Goal: Task Accomplishment & Management: Manage account settings

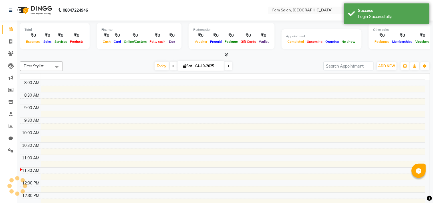
select select "en"
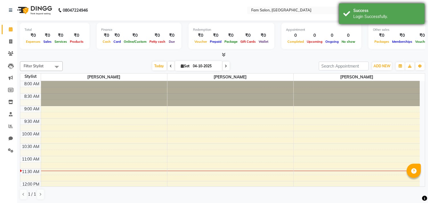
click at [354, 12] on div "Success" at bounding box center [387, 11] width 67 height 6
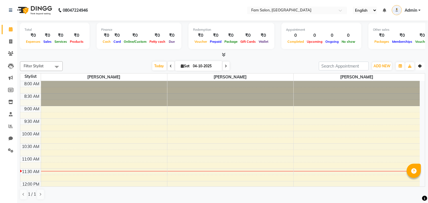
click at [422, 68] on button "Toggle Dropdown" at bounding box center [420, 66] width 9 height 8
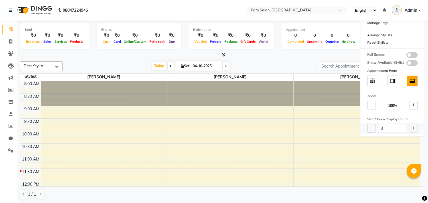
click at [410, 128] on div "3" at bounding box center [393, 128] width 64 height 11
click at [275, 57] on div at bounding box center [223, 55] width 406 height 6
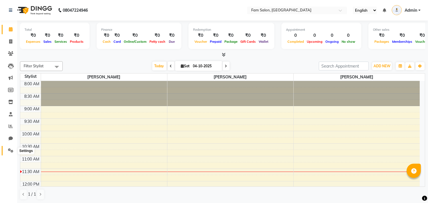
click at [10, 153] on span at bounding box center [11, 151] width 10 height 7
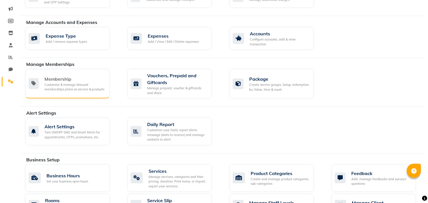
scroll to position [247, 0]
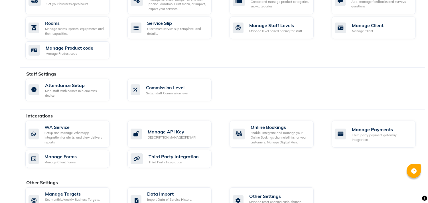
drag, startPoint x: 24, startPoint y: 70, endPoint x: 59, endPoint y: 72, distance: 34.9
click at [59, 72] on div "Staff Settings" at bounding box center [228, 73] width 404 height 7
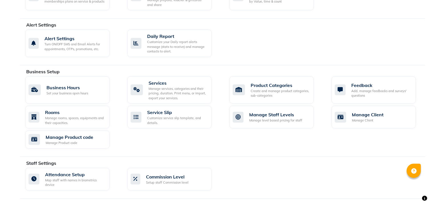
scroll to position [0, 0]
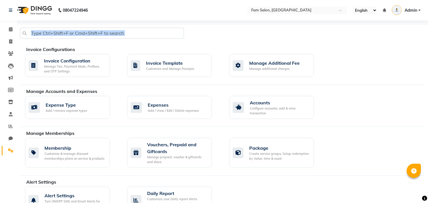
drag, startPoint x: 24, startPoint y: 47, endPoint x: 125, endPoint y: 31, distance: 102.3
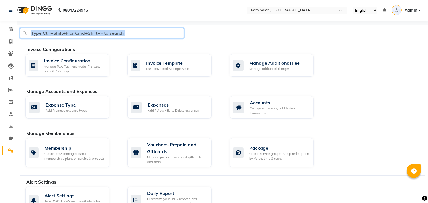
click at [125, 31] on input "text" at bounding box center [102, 33] width 164 height 11
drag, startPoint x: 125, startPoint y: 31, endPoint x: 29, endPoint y: 33, distance: 95.6
click at [29, 33] on input "text" at bounding box center [102, 33] width 164 height 11
drag, startPoint x: 29, startPoint y: 33, endPoint x: 132, endPoint y: 35, distance: 102.5
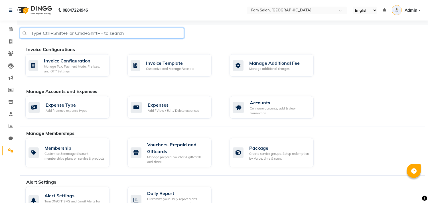
click at [132, 35] on input "text" at bounding box center [102, 33] width 164 height 11
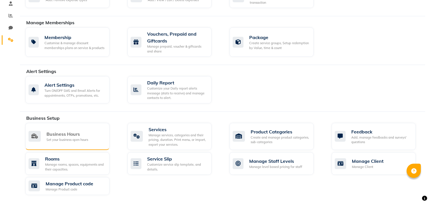
scroll to position [205, 0]
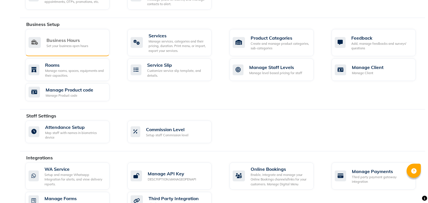
click at [45, 36] on div "Business Hours Set your business open hours" at bounding box center [67, 42] width 84 height 27
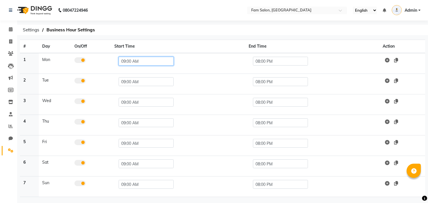
click at [154, 60] on input "09:00 AM" at bounding box center [146, 61] width 55 height 9
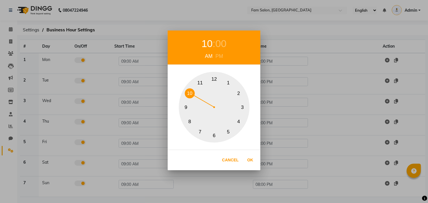
click at [192, 95] on button "10" at bounding box center [190, 93] width 10 height 10
click at [251, 160] on button "Ok" at bounding box center [251, 160] width 12 height 12
type input "10:00 AM"
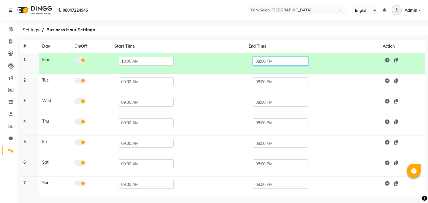
click at [284, 58] on input "08:00 PM" at bounding box center [280, 61] width 55 height 9
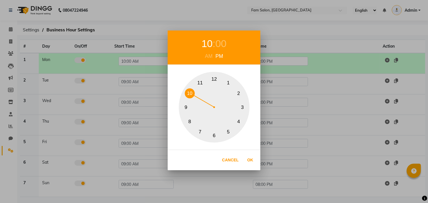
click at [192, 89] on button "10" at bounding box center [190, 93] width 10 height 10
click at [250, 158] on button "Ok" at bounding box center [251, 160] width 12 height 12
type input "10:00 PM"
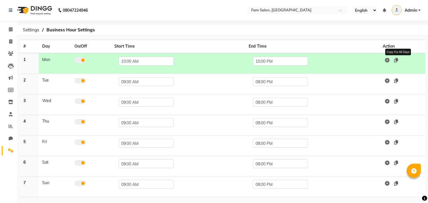
click at [399, 59] on icon at bounding box center [397, 60] width 4 height 5
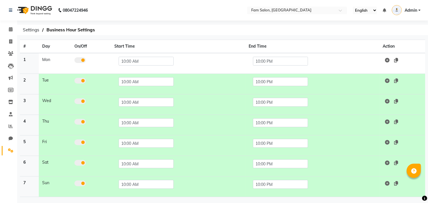
scroll to position [20, 0]
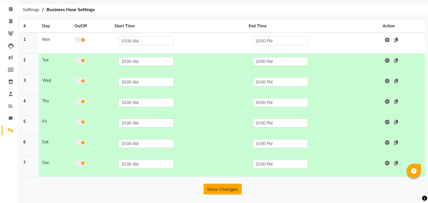
click at [213, 189] on button "Save Changes" at bounding box center [223, 189] width 38 height 11
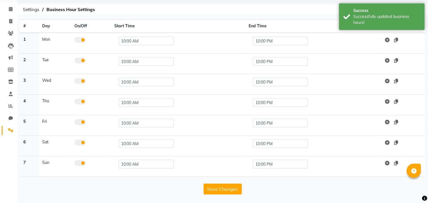
scroll to position [0, 0]
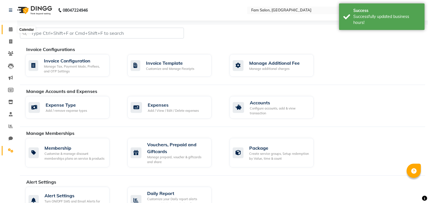
click at [9, 31] on icon at bounding box center [11, 29] width 4 height 4
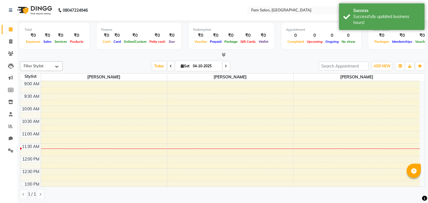
click at [11, 109] on li "Staff" at bounding box center [8, 114] width 17 height 12
click at [9, 114] on icon at bounding box center [11, 114] width 4 height 4
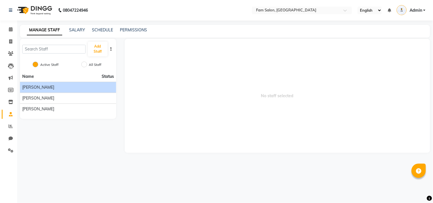
click at [104, 84] on li "John Dyer" at bounding box center [68, 87] width 96 height 11
click at [83, 84] on li "John Dyer" at bounding box center [68, 87] width 96 height 11
click at [49, 90] on div "John Dyer" at bounding box center [68, 87] width 92 height 6
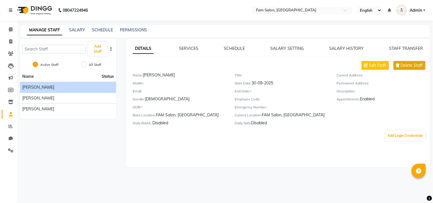
click at [410, 69] on button "Delete Staff" at bounding box center [410, 65] width 32 height 9
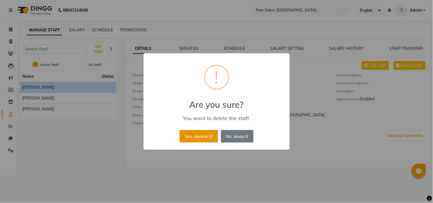
click at [197, 136] on button "Yes, delete it!" at bounding box center [198, 136] width 38 height 13
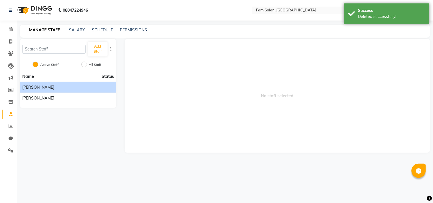
click at [62, 90] on div "Julia Smith" at bounding box center [68, 87] width 92 height 6
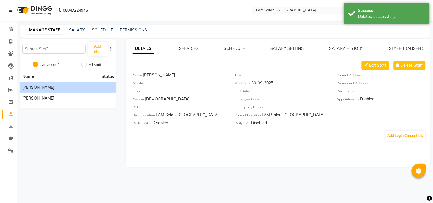
click at [427, 65] on div "Edit Staff Delete Staff" at bounding box center [281, 65] width 297 height 9
click at [407, 66] on span "Delete Staff" at bounding box center [412, 65] width 22 height 6
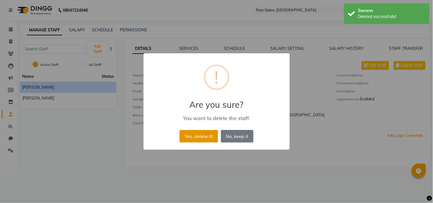
click at [207, 139] on button "Yes, delete it!" at bounding box center [198, 136] width 38 height 13
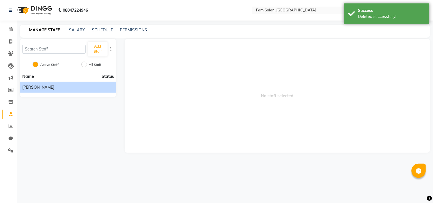
click at [37, 88] on span "Nancy Gill" at bounding box center [38, 87] width 32 height 6
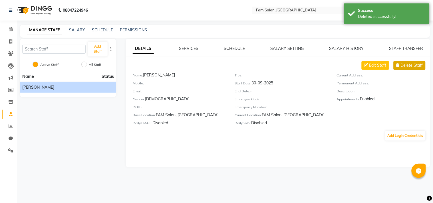
click at [399, 67] on icon at bounding box center [397, 65] width 3 height 4
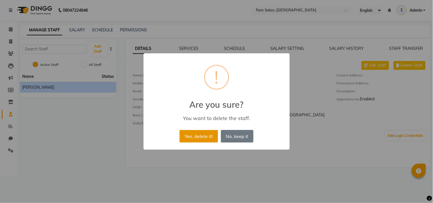
click at [191, 136] on button "Yes, delete it!" at bounding box center [198, 136] width 38 height 13
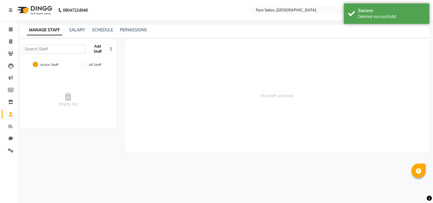
click at [98, 51] on button "Add Staff" at bounding box center [98, 49] width 20 height 15
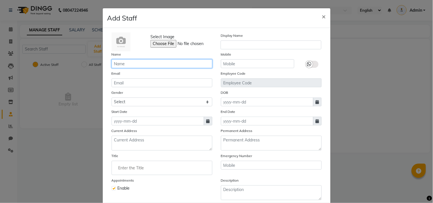
click at [125, 61] on input "text" at bounding box center [162, 63] width 101 height 9
paste input "[PERSON_NAME]"
type input "[PERSON_NAME]"
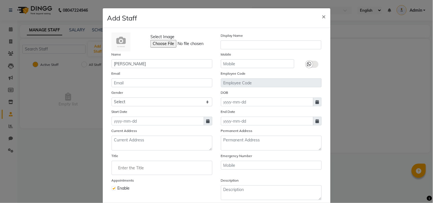
click at [206, 123] on icon at bounding box center [207, 121] width 3 height 4
select select "10"
select select "2025"
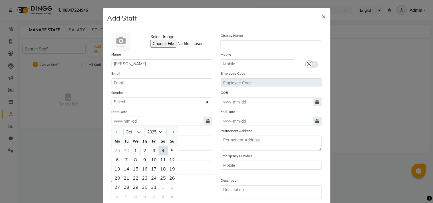
click at [134, 150] on div "1" at bounding box center [135, 150] width 9 height 9
type input "01-10-2025"
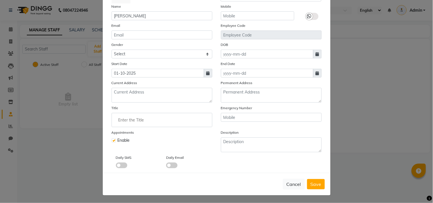
scroll to position [49, 0]
click at [318, 184] on span "Save" at bounding box center [315, 184] width 11 height 6
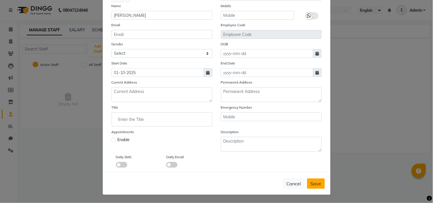
checkbox input "false"
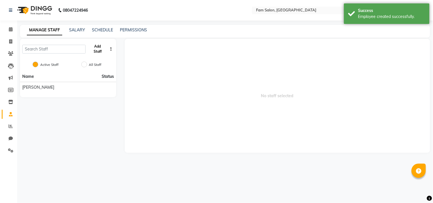
click at [95, 48] on button "Add Staff" at bounding box center [98, 49] width 20 height 15
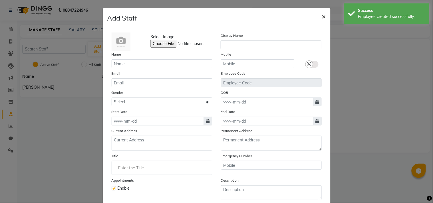
click at [322, 17] on span "×" at bounding box center [324, 16] width 4 height 9
checkbox input "false"
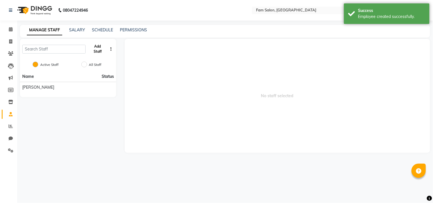
click at [95, 47] on button "Add Staff" at bounding box center [98, 49] width 20 height 15
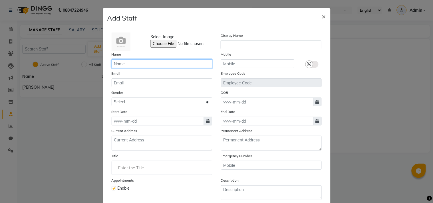
click at [136, 67] on input "text" at bounding box center [162, 63] width 101 height 9
paste input "[PERSON_NAME]"
type input "[PERSON_NAME]"
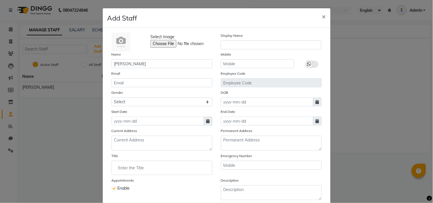
click at [207, 121] on span at bounding box center [208, 121] width 9 height 9
select select "10"
select select "2025"
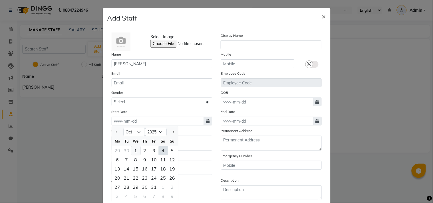
click at [132, 152] on div "1" at bounding box center [135, 150] width 9 height 9
type input "01-10-2025"
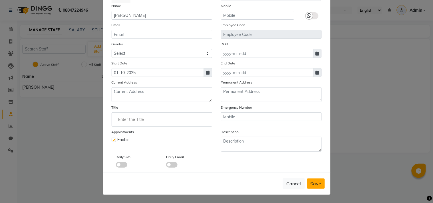
click at [313, 183] on span "Save" at bounding box center [315, 184] width 11 height 6
checkbox input "false"
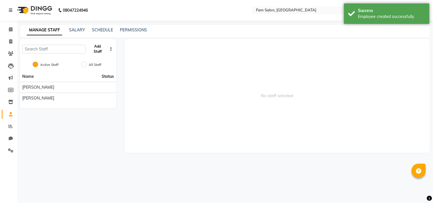
click at [94, 51] on button "Add Staff" at bounding box center [98, 49] width 20 height 15
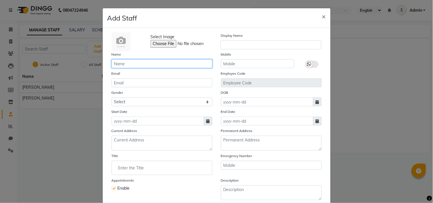
click at [130, 64] on input "text" at bounding box center [162, 63] width 101 height 9
paste input "[PERSON_NAME]"
type input "[PERSON_NAME]"
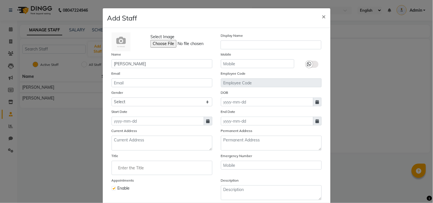
click at [206, 122] on icon at bounding box center [207, 121] width 3 height 4
select select "10"
select select "2025"
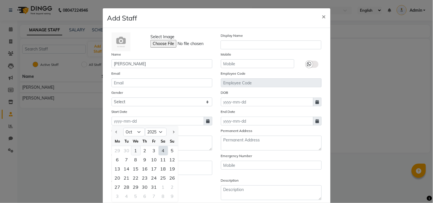
click at [135, 150] on div "1" at bounding box center [135, 150] width 9 height 9
type input "01-10-2025"
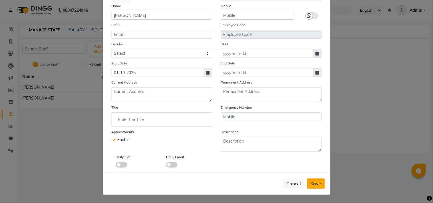
click at [317, 186] on span "Save" at bounding box center [315, 184] width 11 height 6
checkbox input "false"
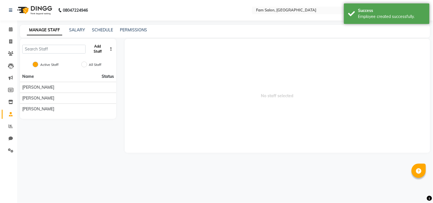
click at [98, 49] on button "Add Staff" at bounding box center [98, 49] width 20 height 15
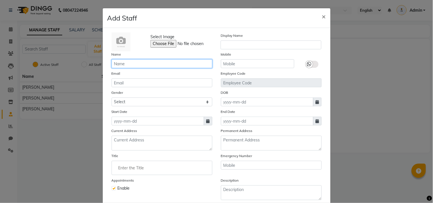
click at [118, 63] on input "text" at bounding box center [162, 63] width 101 height 9
paste input "Arun"
type input "Arun"
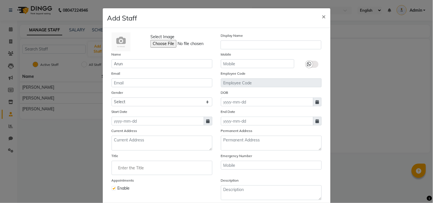
click at [206, 121] on icon at bounding box center [207, 121] width 3 height 4
select select "10"
select select "2025"
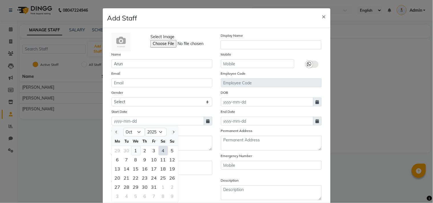
click at [131, 150] on div "1" at bounding box center [135, 150] width 9 height 9
type input "01-10-2025"
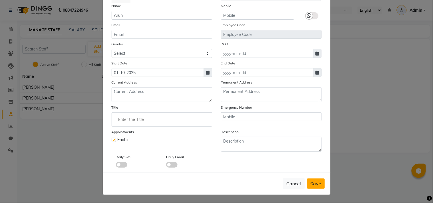
click at [314, 184] on span "Save" at bounding box center [315, 184] width 11 height 6
checkbox input "false"
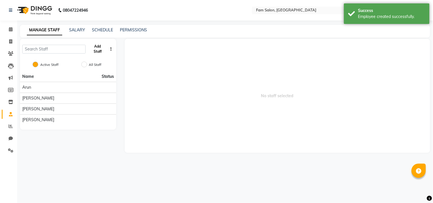
click at [98, 48] on button "Add Staff" at bounding box center [98, 49] width 20 height 15
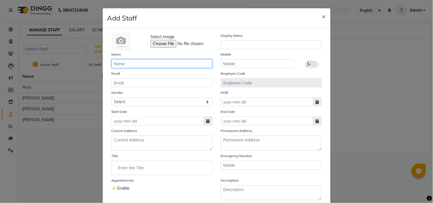
click at [165, 66] on input "text" at bounding box center [162, 63] width 101 height 9
paste input "Riyaz"
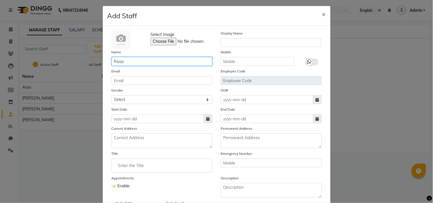
type input "Riyaz"
click at [206, 118] on icon at bounding box center [207, 119] width 3 height 4
select select "10"
select select "2025"
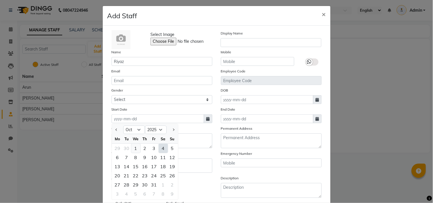
click at [134, 147] on div "1" at bounding box center [135, 148] width 9 height 9
type input "01-10-2025"
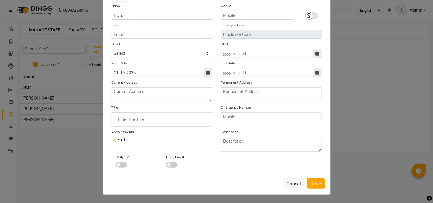
scroll to position [49, 0]
click at [312, 183] on span "Save" at bounding box center [315, 184] width 11 height 6
checkbox input "false"
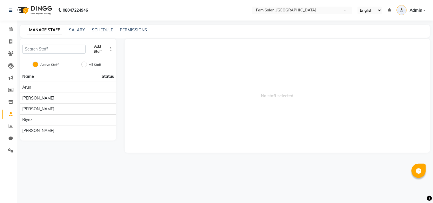
click at [96, 49] on button "Add Staff" at bounding box center [98, 49] width 20 height 15
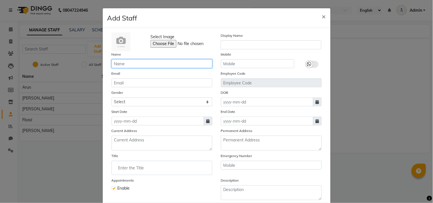
click at [136, 66] on input "text" at bounding box center [162, 63] width 101 height 9
paste input "Saba"
type input "Saba"
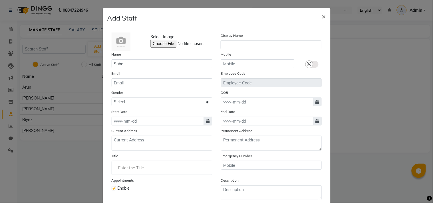
click at [206, 122] on icon at bounding box center [207, 121] width 3 height 4
select select "10"
select select "2025"
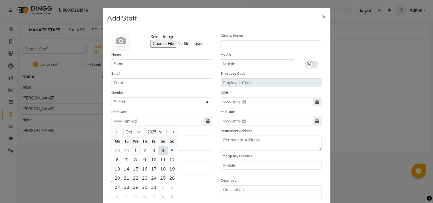
click at [131, 150] on div "1" at bounding box center [135, 150] width 9 height 9
type input "01-10-2025"
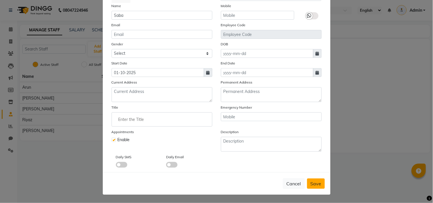
click at [319, 185] on button "Save" at bounding box center [316, 184] width 18 height 10
checkbox input "false"
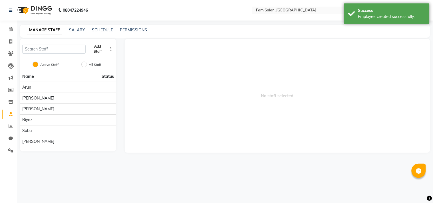
click at [96, 50] on button "Add Staff" at bounding box center [98, 49] width 20 height 15
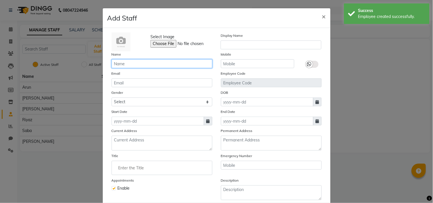
click at [128, 64] on input "text" at bounding box center [162, 63] width 101 height 9
paste input "Afsana"
type input "Afsana"
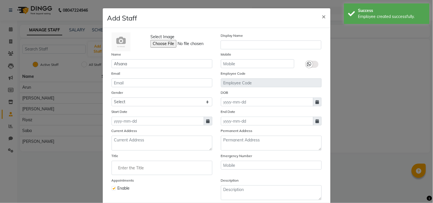
click at [206, 122] on icon at bounding box center [207, 121] width 3 height 4
select select "10"
select select "2025"
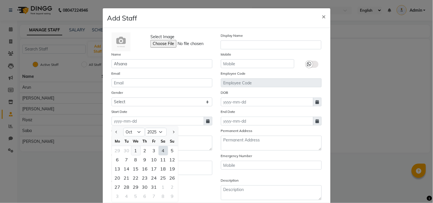
click at [135, 150] on div "1" at bounding box center [135, 150] width 9 height 9
type input "01-10-2025"
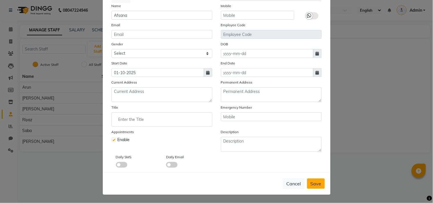
click at [315, 185] on span "Save" at bounding box center [315, 184] width 11 height 6
checkbox input "false"
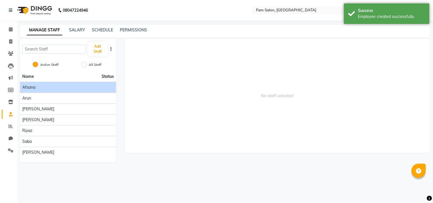
click at [55, 88] on div "Afsana" at bounding box center [68, 87] width 92 height 6
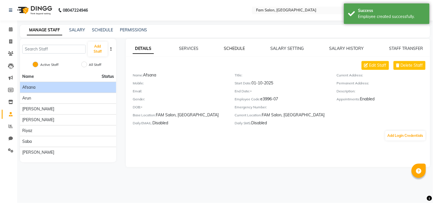
click at [237, 47] on link "SCHEDULE" at bounding box center [234, 48] width 21 height 5
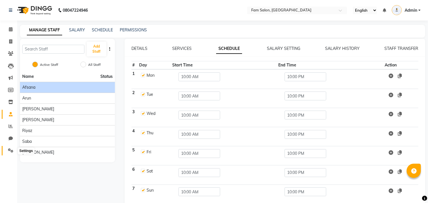
click at [7, 150] on span at bounding box center [11, 151] width 10 height 7
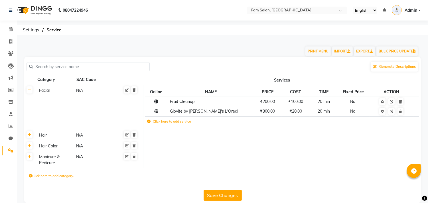
click at [135, 94] on td "Facial N/A" at bounding box center [89, 107] width 108 height 45
click at [135, 90] on icon at bounding box center [134, 89] width 3 height 3
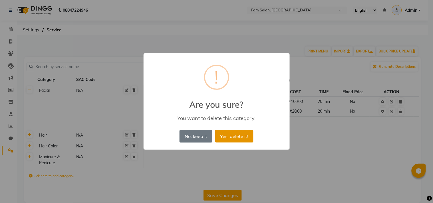
click at [221, 136] on button "Yes, delete it!" at bounding box center [234, 136] width 38 height 13
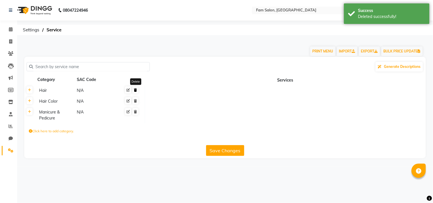
click at [134, 92] on icon at bounding box center [135, 89] width 3 height 3
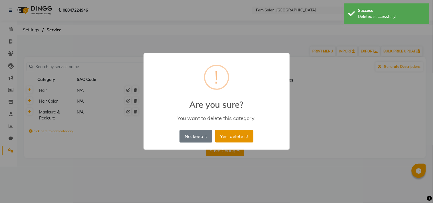
click at [230, 133] on button "Yes, delete it!" at bounding box center [234, 136] width 38 height 13
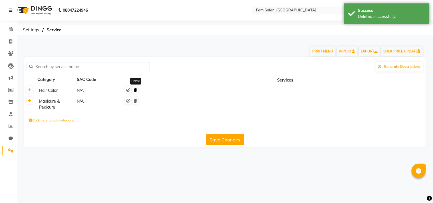
click at [135, 90] on icon at bounding box center [135, 89] width 3 height 3
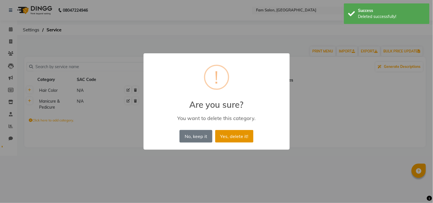
click at [229, 137] on button "Yes, delete it!" at bounding box center [234, 136] width 38 height 13
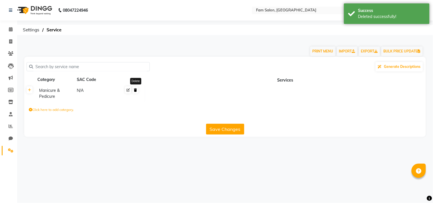
click at [134, 92] on link at bounding box center [135, 89] width 6 height 7
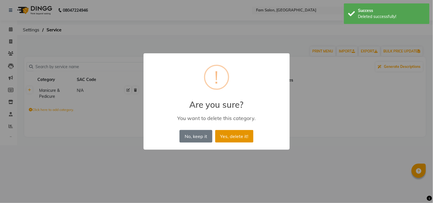
click at [233, 136] on button "Yes, delete it!" at bounding box center [234, 136] width 38 height 13
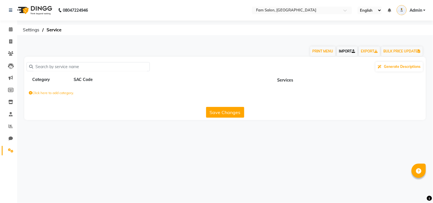
click at [346, 49] on link "IMPORT" at bounding box center [347, 52] width 21 height 10
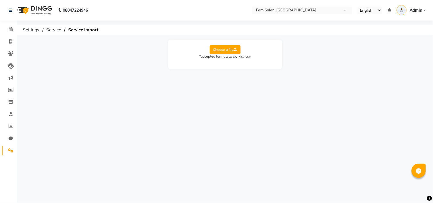
click at [232, 49] on label "Choose a file" at bounding box center [225, 49] width 31 height 9
click at [0, 0] on input "Choose a file" at bounding box center [0, 0] width 0 height 0
click at [247, 66] on select "Select Sheet Sheet1" at bounding box center [250, 68] width 43 height 9
select select "Sheet1"
click at [229, 64] on select "Select Sheet Sheet1" at bounding box center [250, 68] width 43 height 9
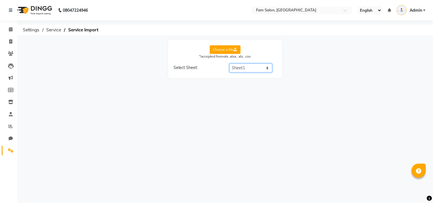
select select "Service Name"
select select "Service Time"
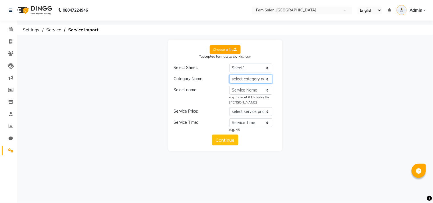
click at [238, 78] on select "select category name Service Category Service Name Service Price (Non-Member) S…" at bounding box center [250, 79] width 43 height 9
select select "Service Category"
click at [229, 75] on select "select category name Service Category Service Name Service Price (Non-Member) S…" at bounding box center [250, 79] width 43 height 9
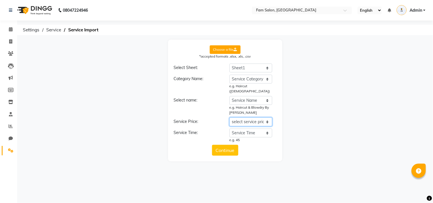
click at [246, 118] on select "select service price Service Category Service Name Service Price (Non-Member) S…" at bounding box center [250, 122] width 43 height 9
select select "Service Price (Non-Member)"
click at [229, 118] on select "select service price Service Category Service Name Service Price (Non-Member) S…" at bounding box center [250, 122] width 43 height 9
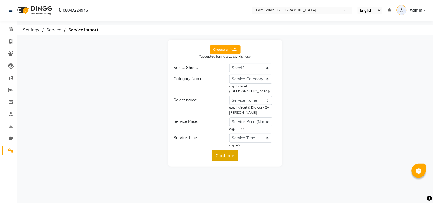
click at [221, 150] on button "Continue" at bounding box center [225, 155] width 26 height 11
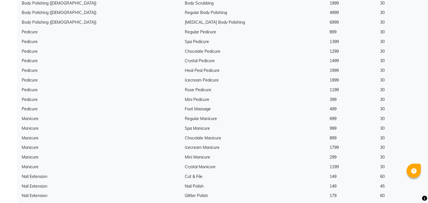
scroll to position [1770, 0]
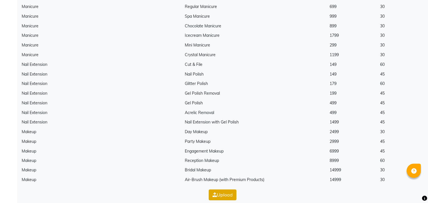
click at [220, 190] on button "Upload" at bounding box center [223, 195] width 28 height 11
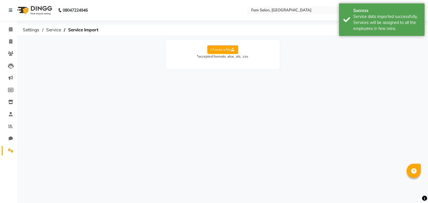
scroll to position [0, 0]
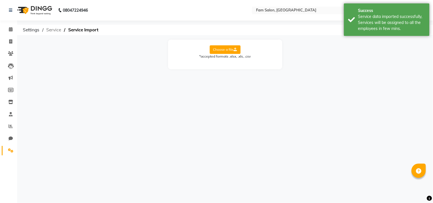
click at [50, 30] on span "Service" at bounding box center [53, 30] width 21 height 10
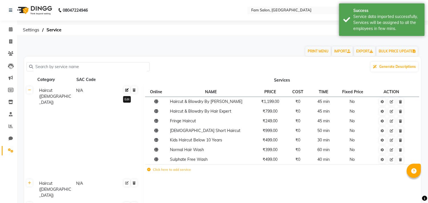
click at [127, 93] on link at bounding box center [127, 89] width 6 height 7
click at [7, 149] on span at bounding box center [11, 151] width 10 height 7
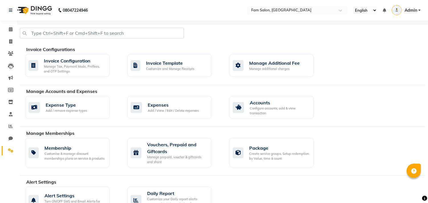
scroll to position [96, 0]
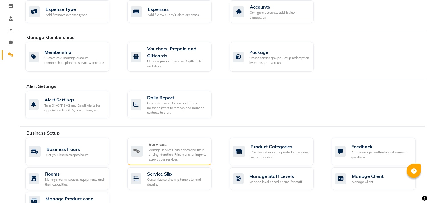
click at [156, 148] on div "Manage services, categories and their pricing, duration. Print menu, or import,…" at bounding box center [178, 155] width 58 height 14
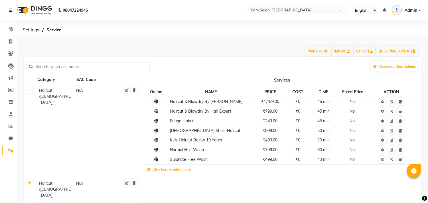
scroll to position [17, 0]
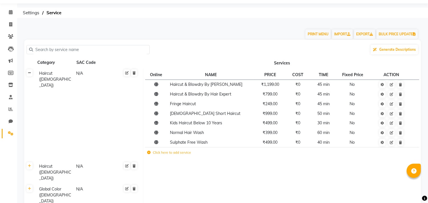
click at [32, 75] on link at bounding box center [30, 72] width 6 height 7
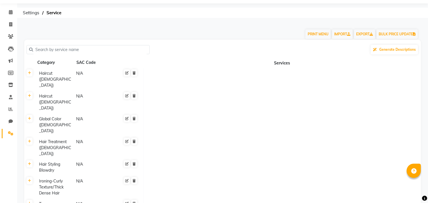
scroll to position [346, 0]
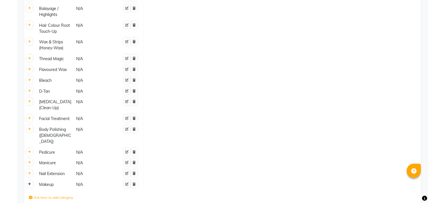
click at [31, 181] on link at bounding box center [30, 184] width 6 height 7
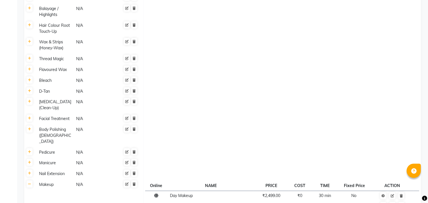
scroll to position [418, 0]
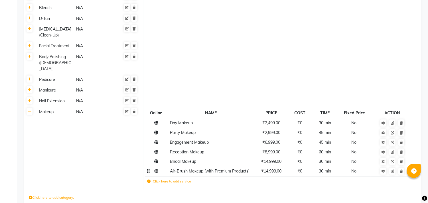
click at [324, 169] on span "30 min" at bounding box center [325, 171] width 12 height 5
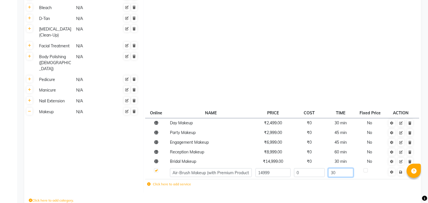
click at [337, 168] on input "30" at bounding box center [340, 172] width 25 height 9
type input "3"
type input "60"
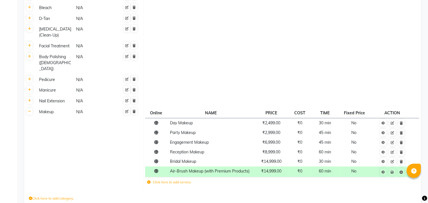
click at [332, 191] on div "Click here to add category." at bounding box center [222, 199] width 397 height 17
click at [326, 159] on span "30 min" at bounding box center [325, 161] width 12 height 5
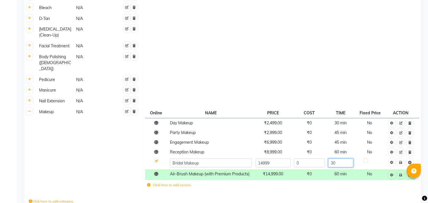
click at [339, 159] on input "30" at bounding box center [340, 163] width 25 height 9
type input "3"
type input "60"
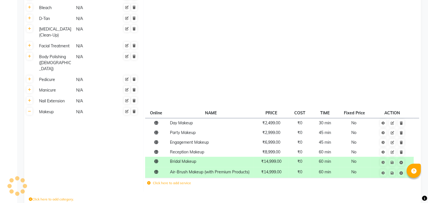
click at [334, 192] on div "Click here to add category." at bounding box center [222, 200] width 397 height 17
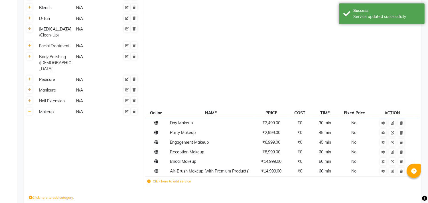
click at [33, 107] on th at bounding box center [29, 148] width 11 height 83
click at [29, 110] on icon at bounding box center [29, 111] width 3 height 3
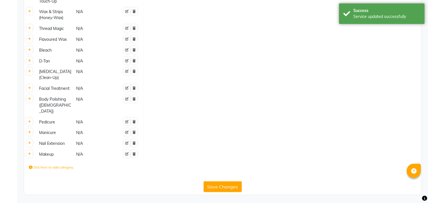
scroll to position [346, 0]
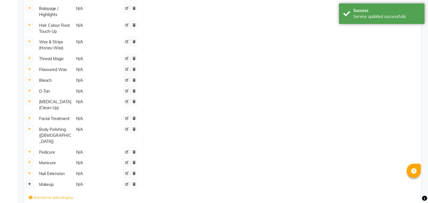
click at [29, 183] on icon at bounding box center [29, 184] width 3 height 3
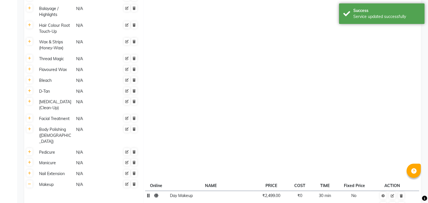
scroll to position [418, 0]
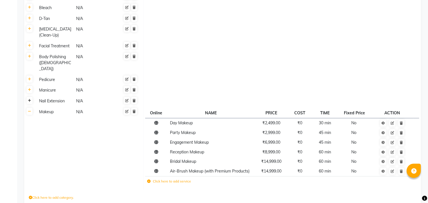
click at [29, 97] on link at bounding box center [30, 100] width 6 height 7
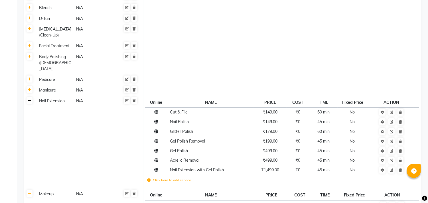
scroll to position [423, 0]
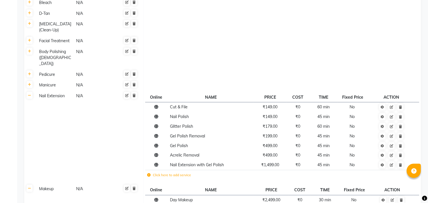
click at [30, 80] on th at bounding box center [29, 85] width 11 height 11
click at [30, 83] on icon at bounding box center [29, 84] width 3 height 3
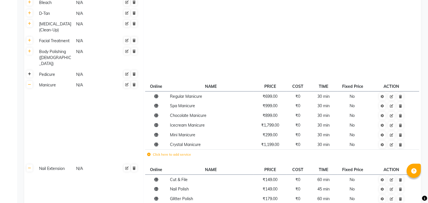
click at [30, 70] on link at bounding box center [30, 73] width 6 height 7
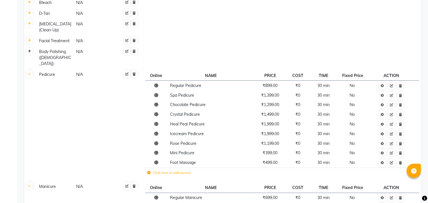
scroll to position [396, 0]
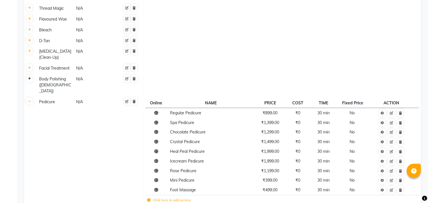
click at [30, 77] on icon at bounding box center [29, 78] width 3 height 3
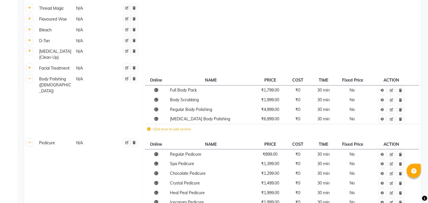
scroll to position [369, 0]
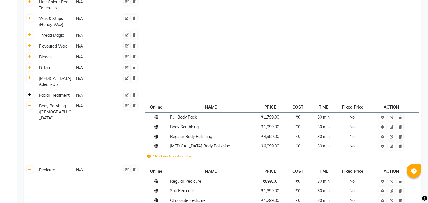
click at [29, 93] on icon at bounding box center [29, 94] width 3 height 3
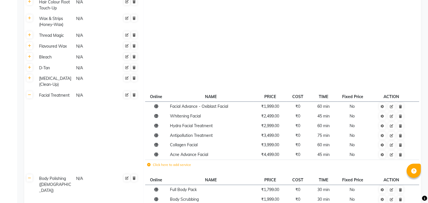
scroll to position [352, 0]
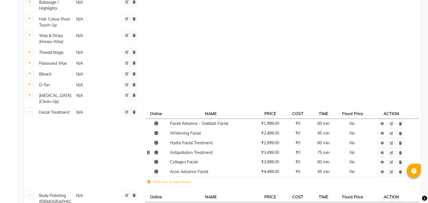
click at [325, 150] on span "75 min" at bounding box center [324, 152] width 12 height 5
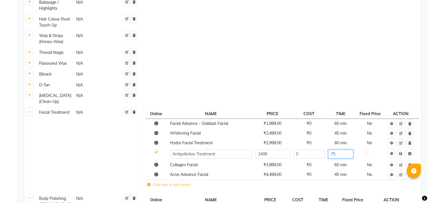
click at [336, 150] on input "75" at bounding box center [340, 154] width 25 height 9
type input "7"
type input "60"
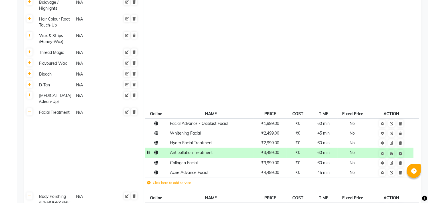
click at [281, 80] on td at bounding box center [282, 85] width 278 height 11
click at [392, 152] on icon at bounding box center [391, 153] width 3 height 3
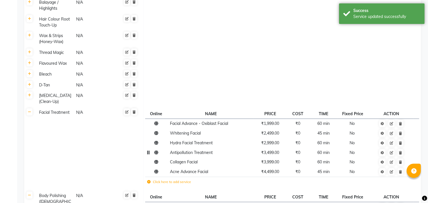
scroll to position [324, 0]
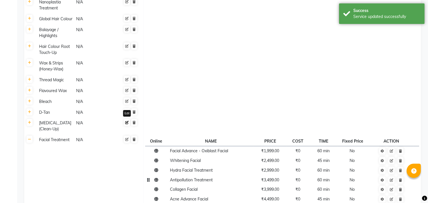
click at [126, 119] on link at bounding box center [127, 122] width 6 height 7
click at [138, 120] on link at bounding box center [137, 123] width 6 height 7
click at [128, 121] on icon at bounding box center [126, 122] width 3 height 3
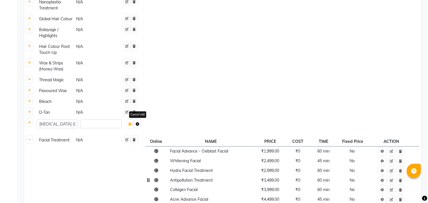
click at [138, 122] on icon at bounding box center [137, 123] width 3 height 3
click at [49, 120] on div "[MEDICAL_DATA] (Clean-Up)" at bounding box center [55, 126] width 37 height 13
click at [32, 118] on th at bounding box center [29, 126] width 11 height 17
click at [29, 119] on link at bounding box center [30, 122] width 6 height 7
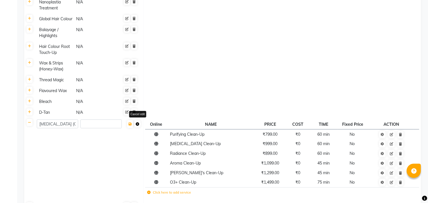
click at [139, 122] on icon at bounding box center [137, 123] width 3 height 3
click at [321, 132] on span "60 min" at bounding box center [324, 134] width 12 height 5
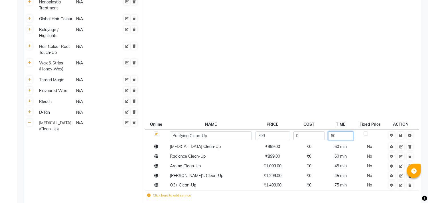
click at [336, 132] on input "60" at bounding box center [340, 136] width 25 height 9
type input "6"
type input "45"
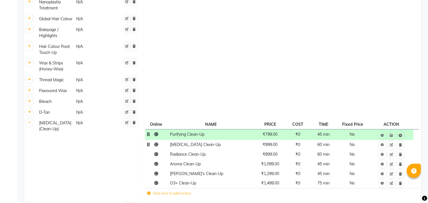
click at [344, 140] on tr "Whitening Clean-Up ₹999.00 ₹0 60 min No" at bounding box center [282, 145] width 274 height 10
click at [321, 142] on span "60 min" at bounding box center [324, 144] width 12 height 5
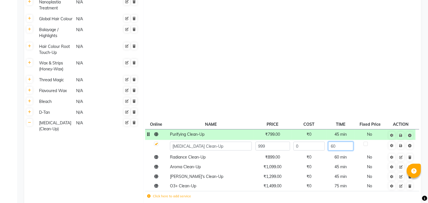
click at [337, 142] on input "60" at bounding box center [340, 146] width 25 height 9
type input "6"
type input "45"
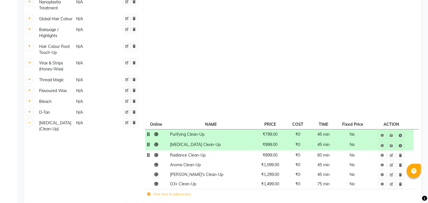
click at [340, 151] on tr "Radiance Clean-Up ₹899.00 ₹0 60 min No" at bounding box center [282, 156] width 274 height 10
click at [326, 153] on span "60 min" at bounding box center [324, 155] width 12 height 5
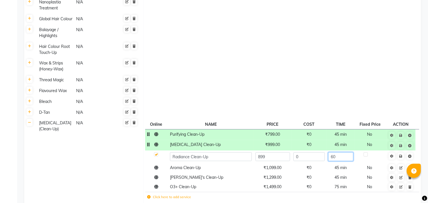
click at [338, 152] on input "60" at bounding box center [340, 156] width 25 height 9
type input "6"
type input "45"
click at [342, 182] on tr "O3+ Clean-Up ₹1,499.00 ₹0 75 min No" at bounding box center [282, 187] width 274 height 10
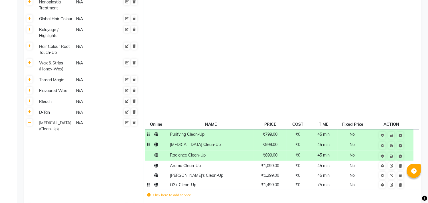
click at [321, 182] on span "75 min" at bounding box center [324, 184] width 12 height 5
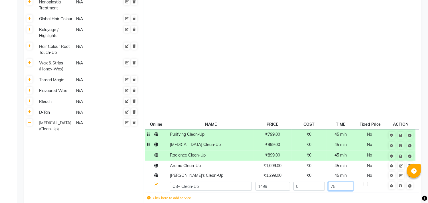
click at [337, 182] on input "75" at bounding box center [340, 186] width 25 height 9
type input "7"
type input "60"
click at [304, 58] on td at bounding box center [282, 66] width 278 height 17
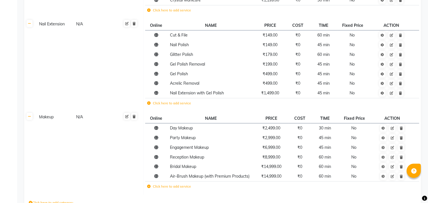
scroll to position [865, 0]
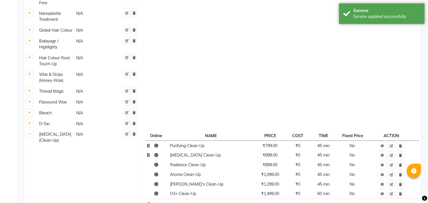
scroll to position [0, 0]
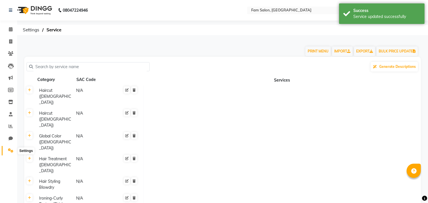
click at [8, 149] on icon at bounding box center [10, 150] width 5 height 4
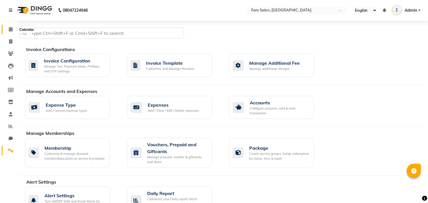
click at [11, 31] on icon at bounding box center [11, 29] width 4 height 4
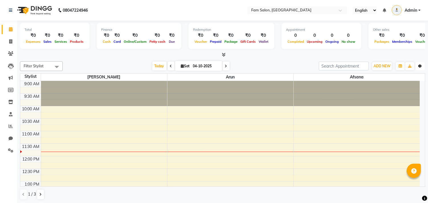
click at [417, 64] on button "Toggle Dropdown" at bounding box center [420, 66] width 9 height 8
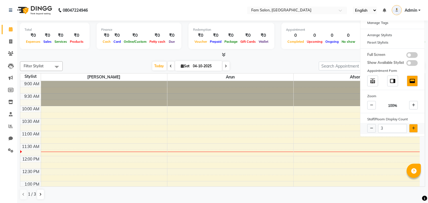
click at [414, 130] on button at bounding box center [413, 128] width 9 height 9
type input "7"
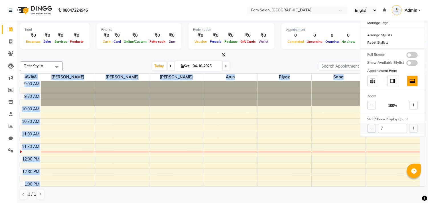
click at [414, 130] on div "7" at bounding box center [393, 128] width 64 height 11
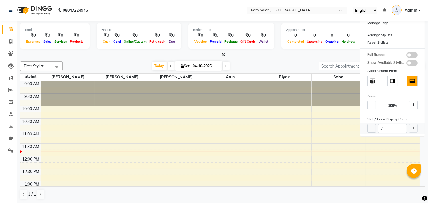
click at [414, 130] on div "7" at bounding box center [393, 128] width 64 height 11
click at [267, 57] on div at bounding box center [223, 55] width 406 height 6
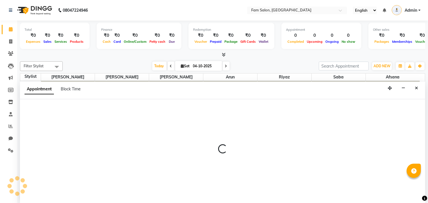
scroll to position [0, 0]
select select "93707"
select select "720"
select select "tentative"
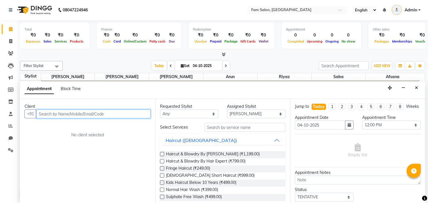
type input "a"
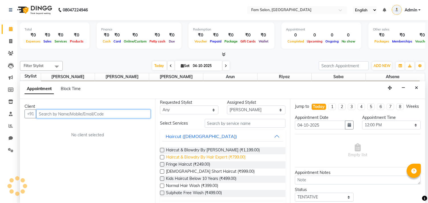
scroll to position [0, 0]
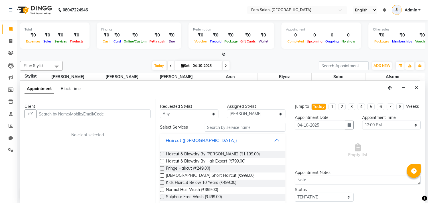
click at [270, 139] on button "Haircut ([DEMOGRAPHIC_DATA])" at bounding box center [222, 140] width 121 height 10
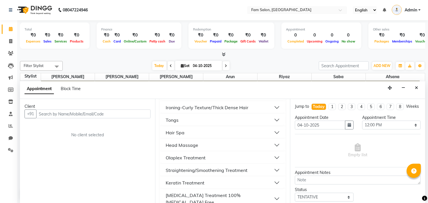
scroll to position [79, 0]
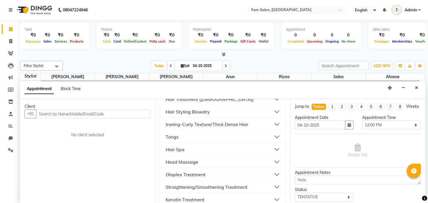
click at [273, 147] on button "Hair Spa" at bounding box center [222, 149] width 121 height 10
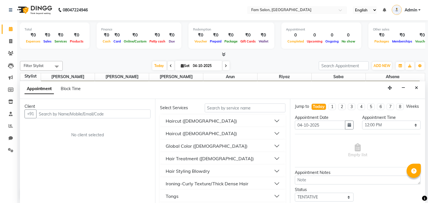
scroll to position [0, 0]
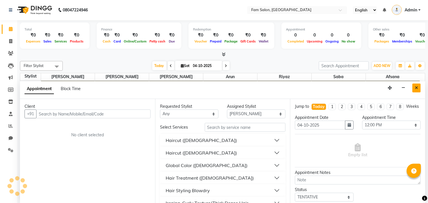
click at [416, 88] on icon "Close" at bounding box center [416, 88] width 3 height 4
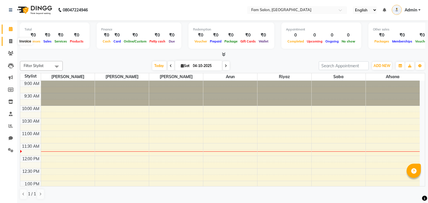
click at [13, 44] on span at bounding box center [11, 41] width 10 height 7
select select "service"
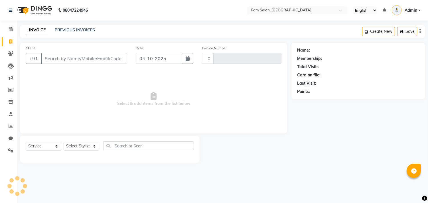
type input "0001"
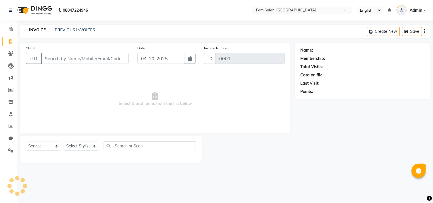
select select "9137"
click at [9, 50] on link "Clients" at bounding box center [9, 53] width 14 height 9
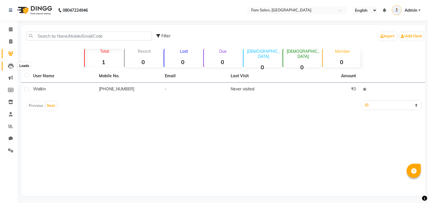
click at [10, 64] on icon at bounding box center [11, 66] width 6 height 6
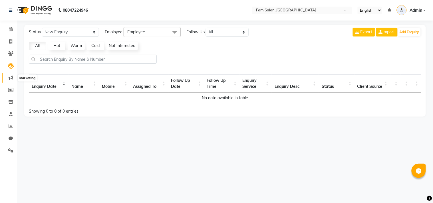
click at [10, 76] on icon at bounding box center [11, 78] width 4 height 4
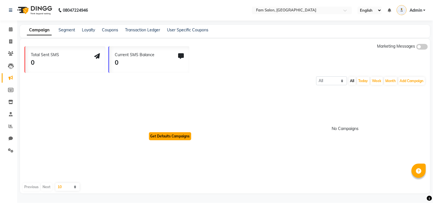
click at [158, 133] on button "Get Defaults Campaigns" at bounding box center [170, 136] width 42 height 8
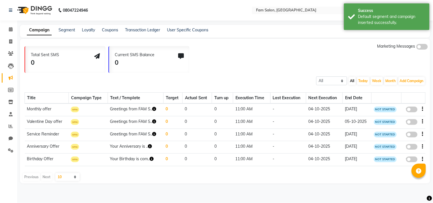
click at [421, 47] on span at bounding box center [421, 47] width 11 height 6
click at [416, 48] on input "checkbox" at bounding box center [416, 48] width 0 height 0
click at [64, 29] on link "Segment" at bounding box center [66, 29] width 17 height 5
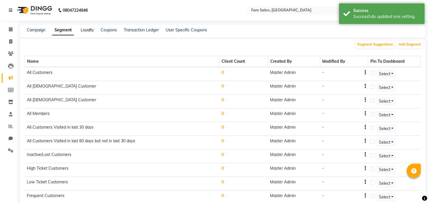
click at [87, 30] on link "Loyalty" at bounding box center [87, 29] width 13 height 5
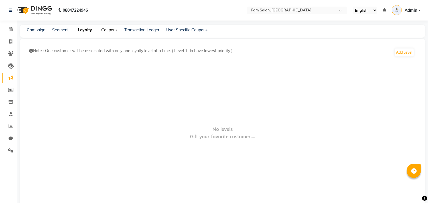
click at [106, 27] on link "Coupons" at bounding box center [109, 29] width 16 height 5
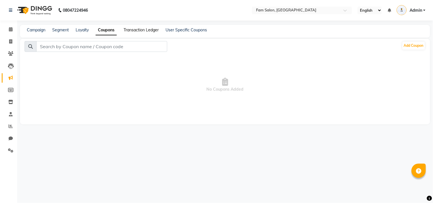
click at [141, 29] on link "Transaction Ledger" at bounding box center [141, 29] width 35 height 5
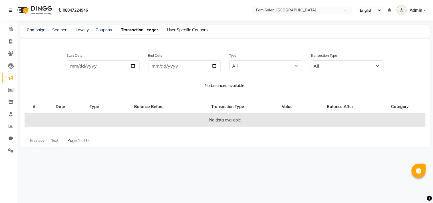
click at [181, 31] on link "User Specific Coupons" at bounding box center [187, 29] width 41 height 5
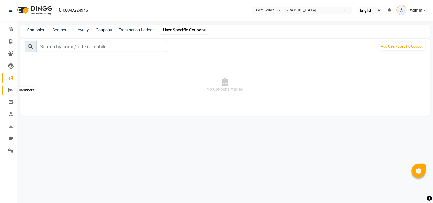
click at [8, 92] on icon at bounding box center [10, 90] width 5 height 4
select select
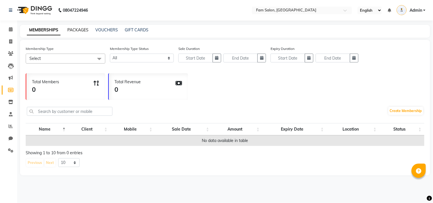
click at [74, 27] on link "PACKAGES" at bounding box center [77, 29] width 21 height 5
select select
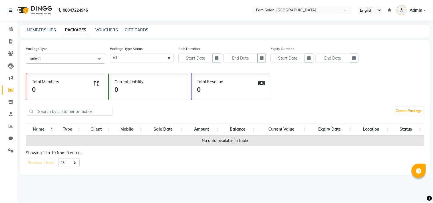
click at [109, 35] on div "MEMBERSHIPS PACKAGES VOUCHERS GIFT CARDS" at bounding box center [225, 31] width 410 height 13
click at [105, 25] on div "MEMBERSHIPS PACKAGES VOUCHERS GIFT CARDS" at bounding box center [225, 31] width 410 height 13
click at [104, 28] on link "VOUCHERS" at bounding box center [106, 29] width 23 height 5
select select
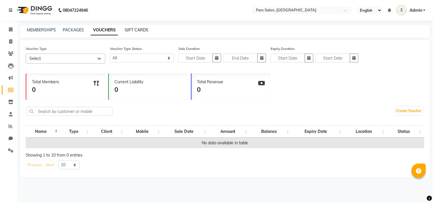
click at [136, 29] on link "GIFT CARDS" at bounding box center [137, 29] width 24 height 5
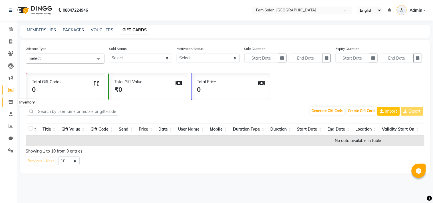
click at [8, 103] on icon at bounding box center [10, 102] width 5 height 4
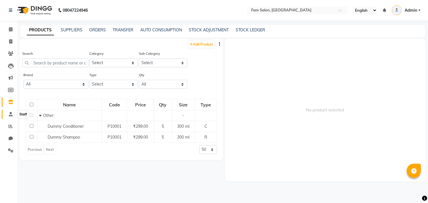
click at [9, 116] on icon at bounding box center [11, 114] width 4 height 4
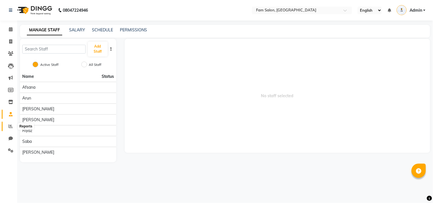
click at [6, 124] on span at bounding box center [11, 126] width 10 height 7
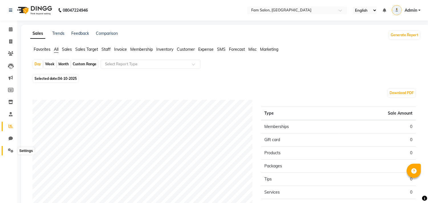
click at [8, 153] on icon at bounding box center [10, 150] width 5 height 4
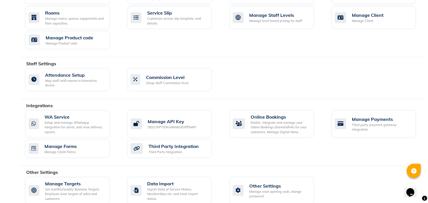
scroll to position [267, 0]
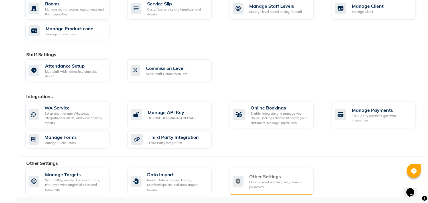
click at [266, 186] on div "Manage reset opening cash, change password." at bounding box center [279, 184] width 60 height 9
select select "2: 15"
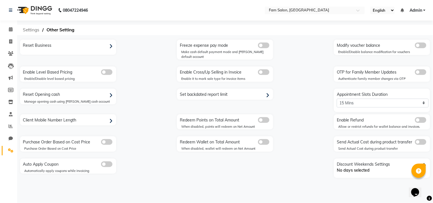
click at [30, 28] on span "Settings" at bounding box center [31, 30] width 22 height 10
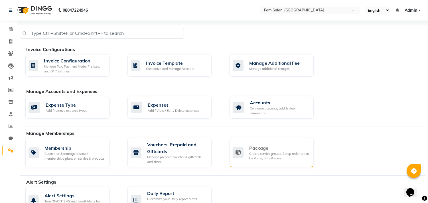
scroll to position [267, 0]
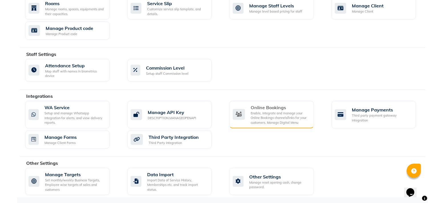
click at [283, 119] on div "Enable, integrate and manage your Online Bookings channels/links for your custo…" at bounding box center [280, 118] width 58 height 14
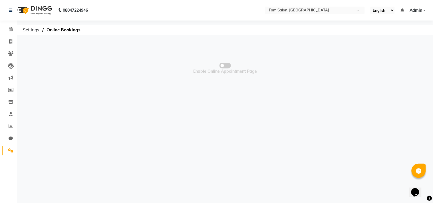
click at [223, 64] on span at bounding box center [224, 66] width 11 height 6
click at [225, 66] on input "checkbox" at bounding box center [225, 66] width 0 height 0
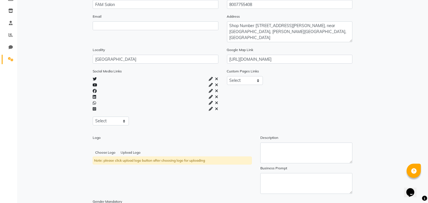
scroll to position [128, 0]
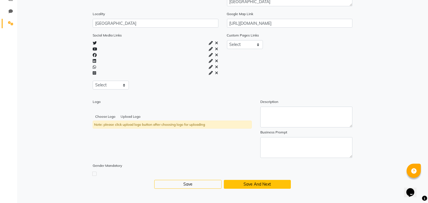
click at [243, 185] on button "Save And Next" at bounding box center [257, 184] width 67 height 9
select select "15: 15"
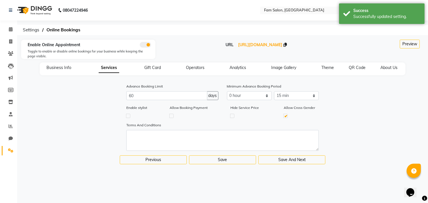
scroll to position [0, 0]
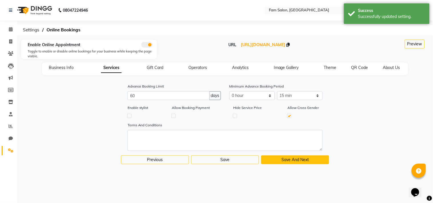
click at [280, 160] on button "Save And Next" at bounding box center [295, 160] width 68 height 9
select select
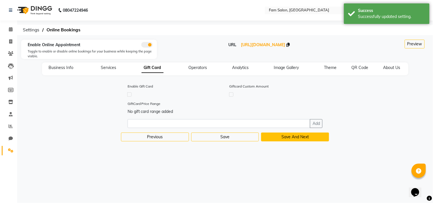
click at [287, 134] on button "Save And Next" at bounding box center [295, 137] width 68 height 9
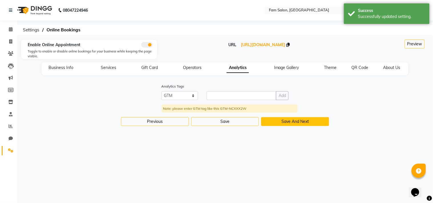
click at [293, 121] on button "Save And Next" at bounding box center [295, 121] width 68 height 9
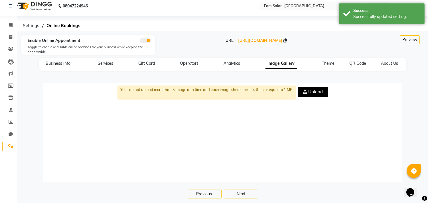
scroll to position [8, 0]
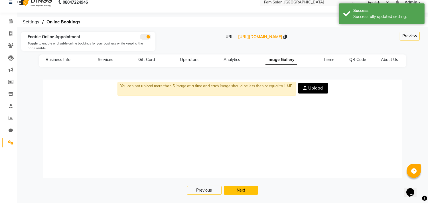
click at [240, 187] on button "Next" at bounding box center [241, 190] width 35 height 9
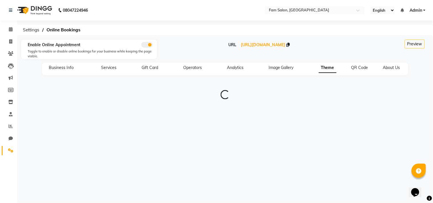
type input "#0f141a"
type input "#1e9cf1"
type input "#8dccf7"
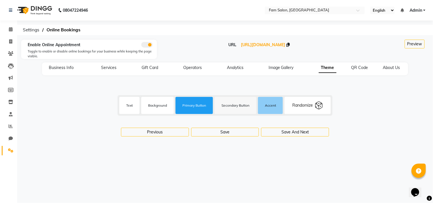
click at [281, 127] on div "#0f141a Text #ffffff Background #1e9cf1 Primary Button #f7f7f7 Secondary Button…" at bounding box center [225, 110] width 410 height 65
click at [281, 134] on button "Save And Next" at bounding box center [295, 132] width 68 height 9
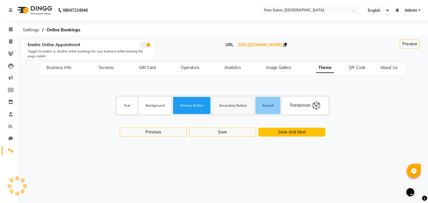
select select "256"
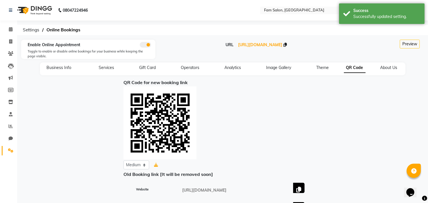
scroll to position [58, 0]
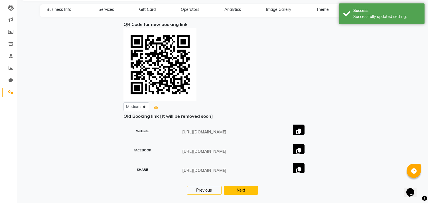
click at [250, 186] on button "Next" at bounding box center [241, 190] width 35 height 9
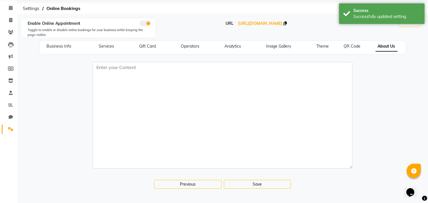
scroll to position [21, 0]
click at [256, 183] on button "Save" at bounding box center [257, 184] width 67 height 9
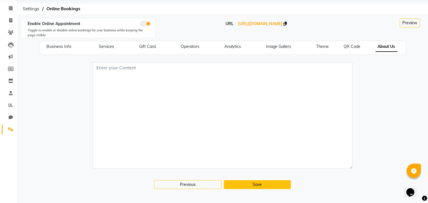
click at [253, 183] on button "Save" at bounding box center [257, 184] width 67 height 9
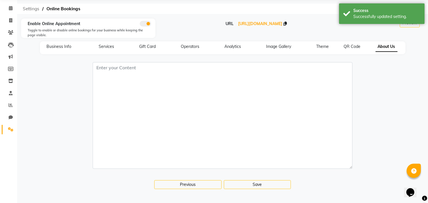
click at [31, 8] on span "Settings" at bounding box center [31, 9] width 22 height 10
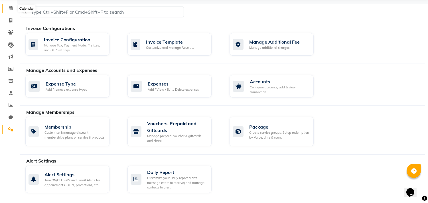
click at [11, 10] on icon at bounding box center [11, 8] width 4 height 4
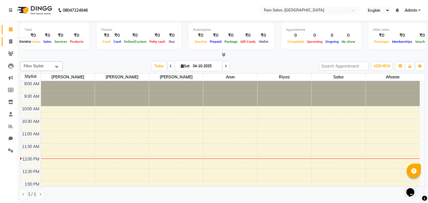
click at [8, 39] on span at bounding box center [11, 42] width 10 height 7
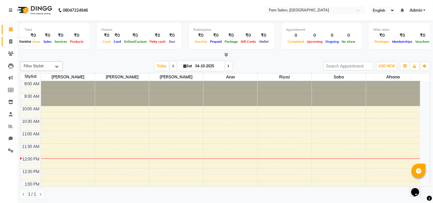
select select "service"
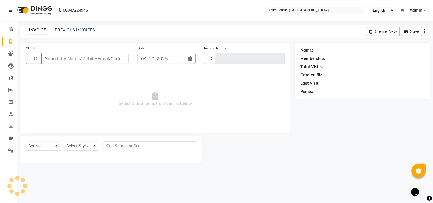
type input "0001"
select select "9137"
click at [10, 55] on icon at bounding box center [10, 53] width 5 height 4
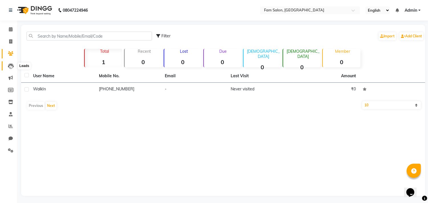
click at [9, 64] on icon at bounding box center [11, 66] width 6 height 6
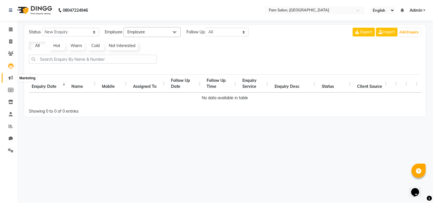
click at [9, 79] on icon at bounding box center [11, 78] width 4 height 4
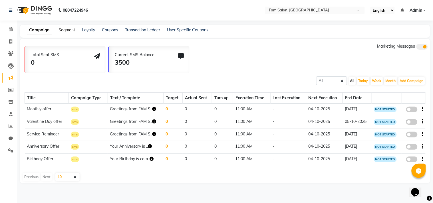
click at [62, 31] on link "Segment" at bounding box center [66, 29] width 17 height 5
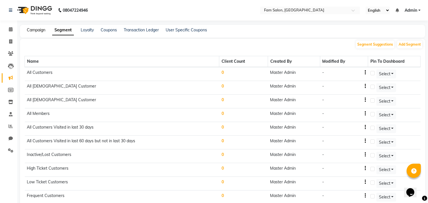
click at [43, 29] on link "Campaign" at bounding box center [36, 29] width 19 height 5
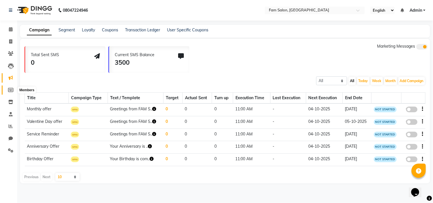
click at [10, 91] on icon at bounding box center [10, 90] width 5 height 4
select select
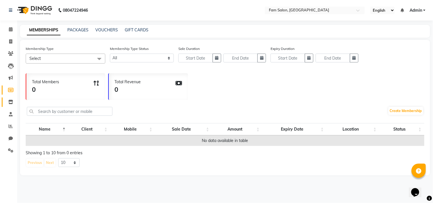
click at [7, 106] on link "Inventory" at bounding box center [9, 102] width 14 height 9
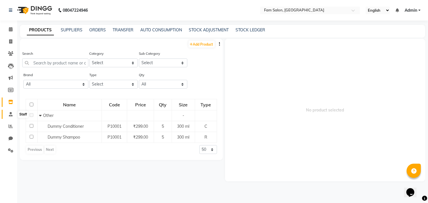
click at [9, 113] on icon at bounding box center [11, 114] width 4 height 4
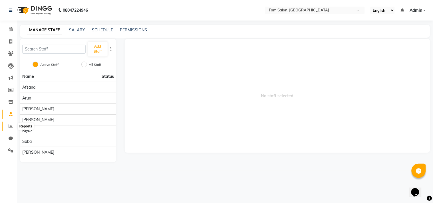
click at [9, 126] on icon at bounding box center [11, 126] width 4 height 4
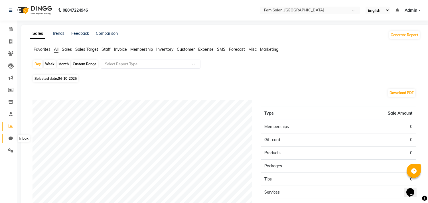
click at [9, 136] on span at bounding box center [11, 139] width 10 height 7
select select "100"
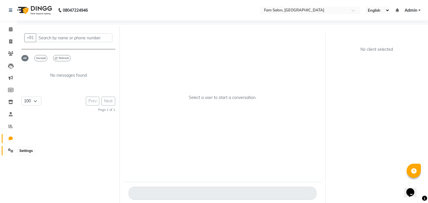
click at [7, 150] on span at bounding box center [11, 151] width 10 height 7
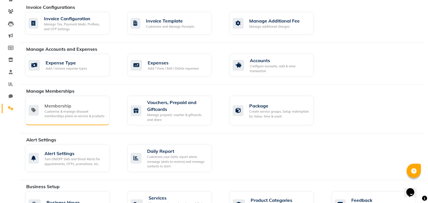
scroll to position [44, 0]
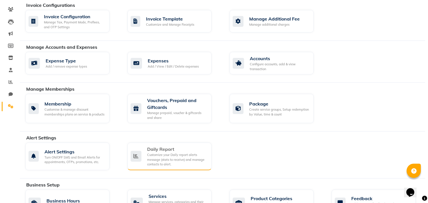
click at [181, 159] on div "Customize your Daily report alerts message (stats to receive) and manage contac…" at bounding box center [177, 160] width 60 height 14
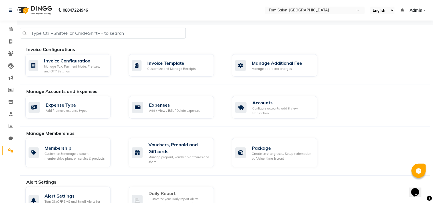
select select "1260"
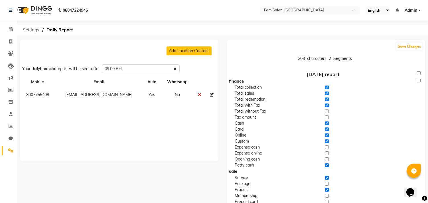
click at [31, 33] on span "Settings" at bounding box center [31, 30] width 22 height 10
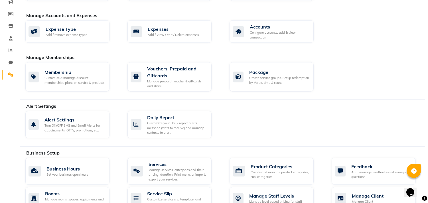
scroll to position [84, 0]
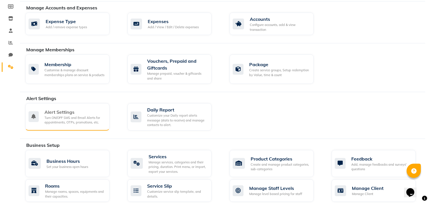
click at [66, 124] on div "Turn ON/OFF SMS and Email Alerts for appointments, OTPs, promotions, etc." at bounding box center [75, 120] width 60 height 9
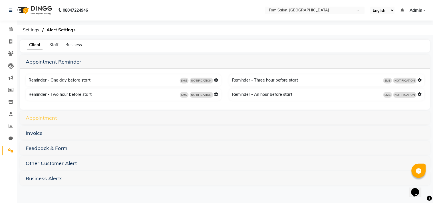
click at [49, 116] on link "Appointment" at bounding box center [41, 118] width 31 height 7
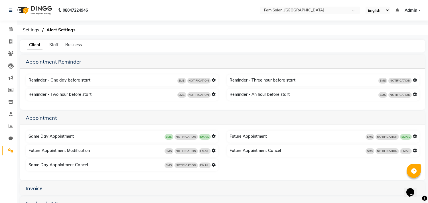
click at [213, 136] on icon at bounding box center [214, 136] width 4 height 4
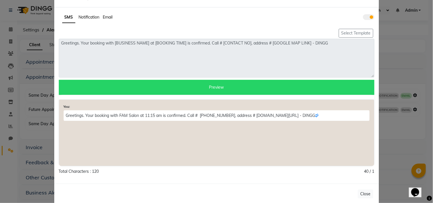
scroll to position [18, 0]
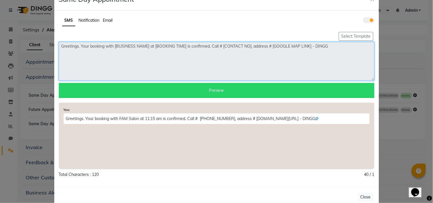
click at [334, 55] on textarea "Greetings. Your booking with [BUSINESS NAME] at [BOOKING TIME] is confirmed. Ca…" at bounding box center [217, 61] width 316 height 39
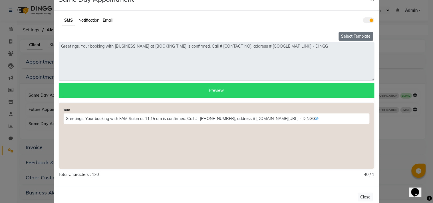
click at [344, 33] on button "Select Template" at bounding box center [356, 36] width 35 height 9
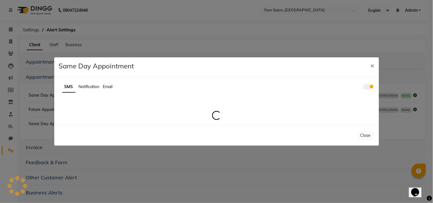
scroll to position [0, 0]
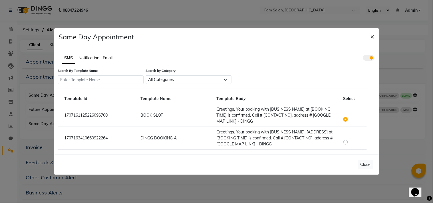
click at [370, 36] on span "×" at bounding box center [372, 36] width 4 height 9
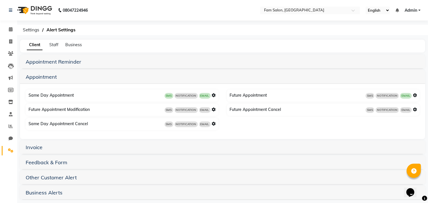
click at [417, 94] on div "Future Appointment SMS NOTIFICATION EMAIL" at bounding box center [324, 95] width 191 height 9
click at [417, 95] on icon at bounding box center [415, 95] width 4 height 4
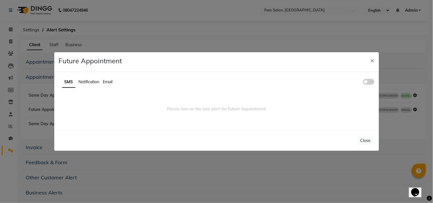
click at [372, 81] on span at bounding box center [368, 82] width 11 height 6
click at [363, 83] on input "checkbox" at bounding box center [363, 83] width 0 height 0
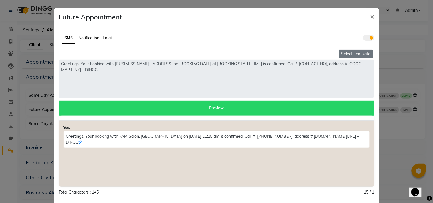
click at [343, 52] on button "Select Template" at bounding box center [356, 54] width 35 height 9
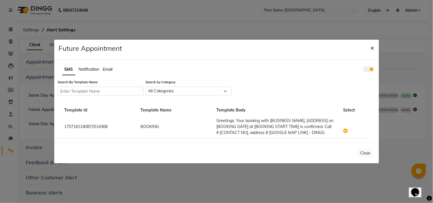
click at [375, 46] on button "×" at bounding box center [372, 48] width 13 height 16
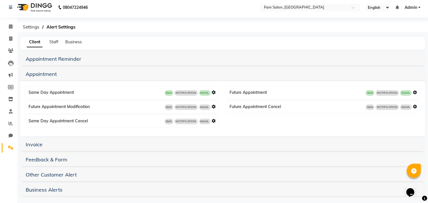
scroll to position [6, 0]
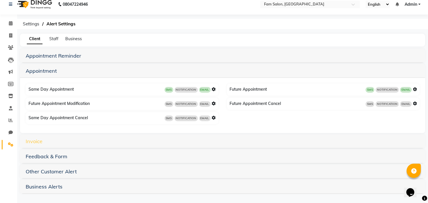
click at [36, 140] on link "Invoice" at bounding box center [34, 141] width 17 height 7
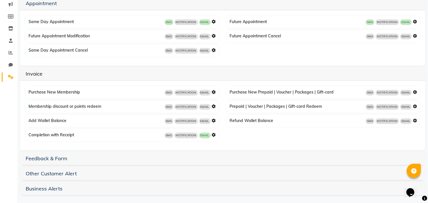
scroll to position [75, 0]
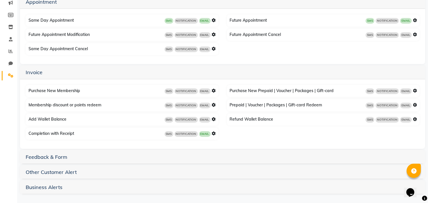
click at [213, 132] on icon at bounding box center [214, 134] width 4 height 4
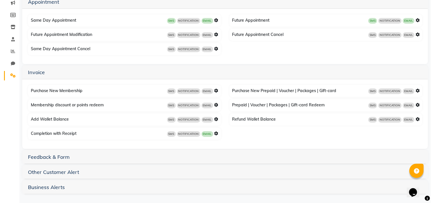
scroll to position [20, 0]
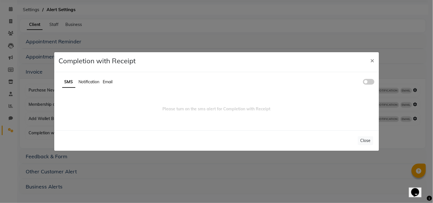
click at [366, 80] on span at bounding box center [368, 82] width 11 height 6
click at [363, 83] on input "checkbox" at bounding box center [363, 83] width 0 height 0
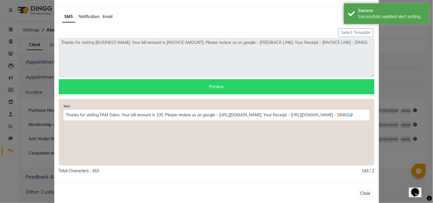
scroll to position [30, 0]
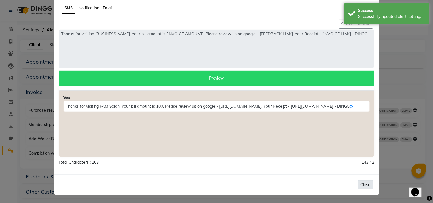
click at [358, 182] on button "Close" at bounding box center [365, 185] width 15 height 9
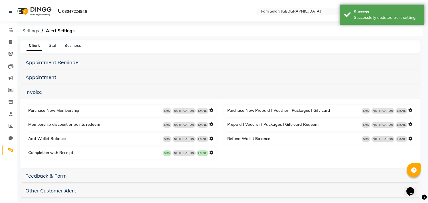
scroll to position [0, 0]
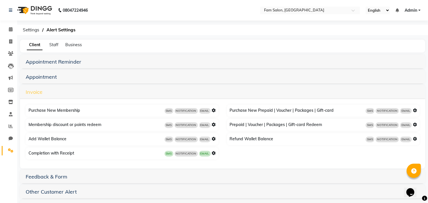
click at [30, 89] on link "Invoice" at bounding box center [34, 92] width 17 height 7
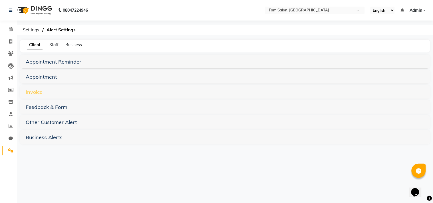
click at [30, 89] on link "Invoice" at bounding box center [34, 92] width 17 height 7
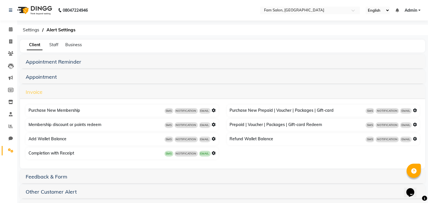
click at [30, 89] on link "Invoice" at bounding box center [34, 92] width 17 height 7
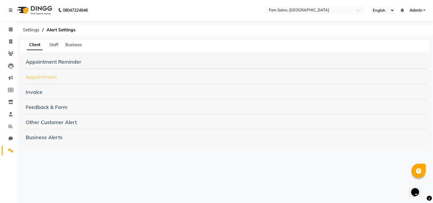
click at [34, 74] on link "Appointment" at bounding box center [41, 77] width 31 height 7
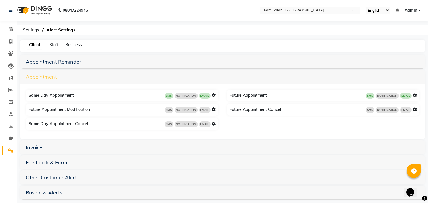
click at [34, 74] on link "Appointment" at bounding box center [41, 77] width 31 height 7
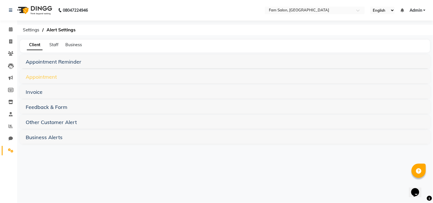
click at [34, 74] on link "Appointment" at bounding box center [41, 77] width 31 height 7
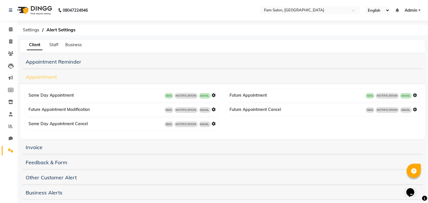
click at [34, 74] on link "Appointment" at bounding box center [41, 77] width 31 height 7
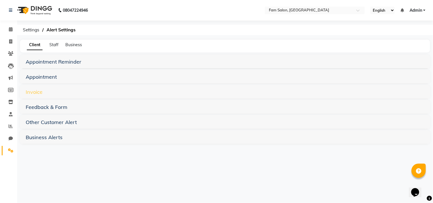
click at [30, 91] on link "Invoice" at bounding box center [34, 92] width 17 height 7
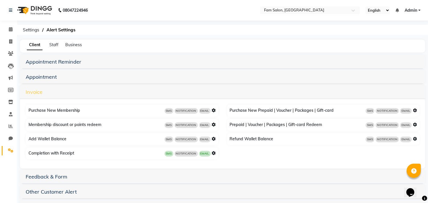
click at [30, 91] on link "Invoice" at bounding box center [34, 92] width 17 height 7
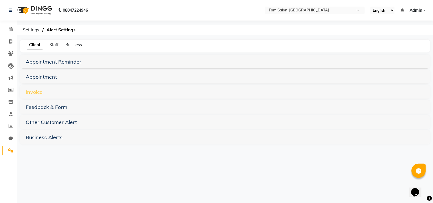
click at [30, 91] on link "Invoice" at bounding box center [34, 92] width 17 height 7
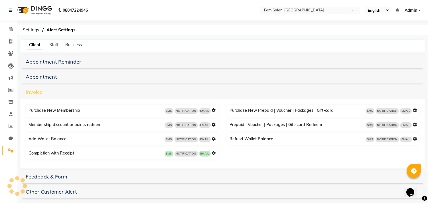
click at [30, 91] on link "Invoice" at bounding box center [34, 92] width 17 height 7
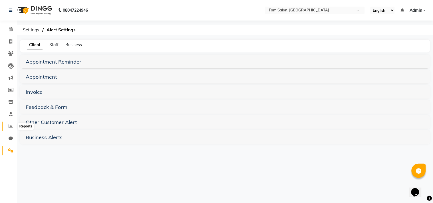
click at [9, 127] on icon at bounding box center [11, 126] width 4 height 4
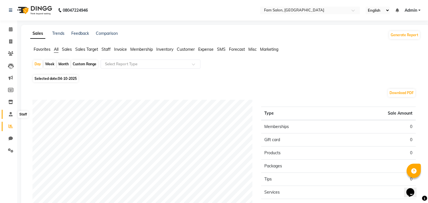
click at [10, 116] on icon at bounding box center [11, 114] width 4 height 4
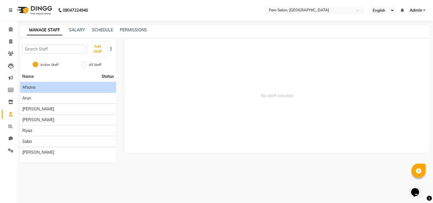
click at [39, 89] on div "Afsana" at bounding box center [68, 87] width 92 height 6
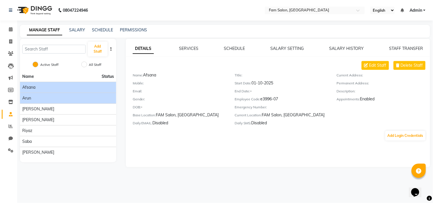
click at [35, 98] on div "Arun" at bounding box center [68, 98] width 92 height 6
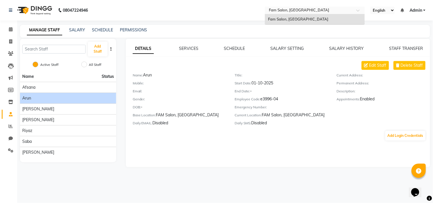
click at [281, 12] on input "text" at bounding box center [309, 11] width 83 height 6
click at [10, 100] on icon at bounding box center [10, 102] width 5 height 4
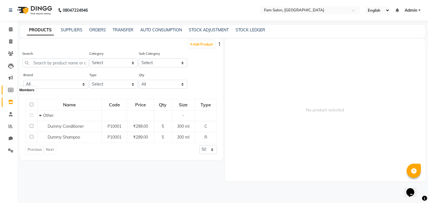
click at [9, 89] on icon at bounding box center [10, 90] width 5 height 4
select select
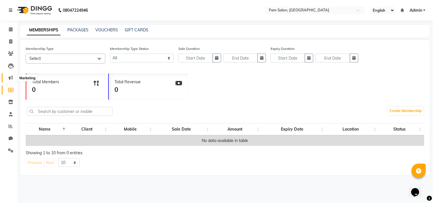
click at [10, 78] on icon at bounding box center [11, 78] width 4 height 4
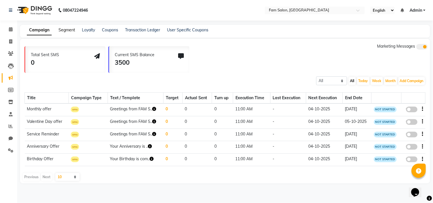
click at [58, 30] on link "Segment" at bounding box center [66, 29] width 17 height 5
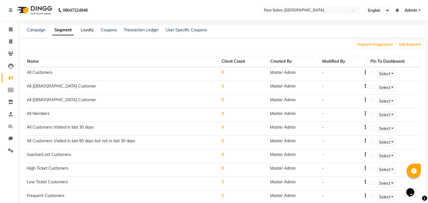
click at [84, 28] on link "Loyalty" at bounding box center [87, 29] width 13 height 5
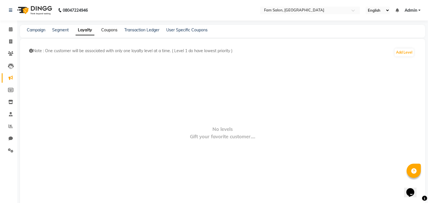
click at [106, 29] on link "Coupons" at bounding box center [109, 29] width 16 height 5
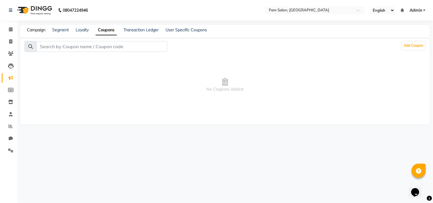
click at [43, 29] on link "Campaign" at bounding box center [36, 29] width 19 height 5
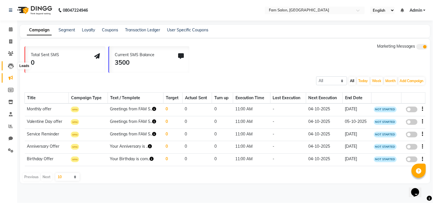
click at [10, 64] on icon at bounding box center [11, 66] width 6 height 6
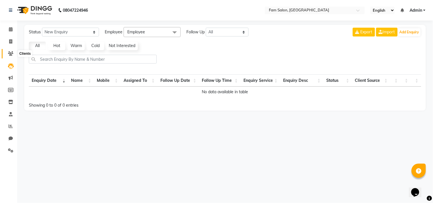
click at [9, 54] on icon at bounding box center [10, 53] width 5 height 4
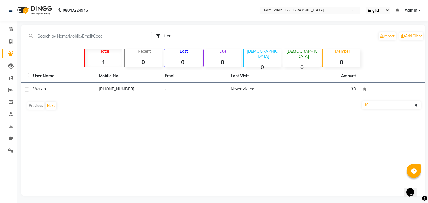
click at [9, 47] on li "Invoice" at bounding box center [8, 42] width 17 height 12
click at [13, 36] on li "Invoice" at bounding box center [8, 42] width 17 height 12
click at [10, 41] on icon at bounding box center [10, 41] width 3 height 4
select select "service"
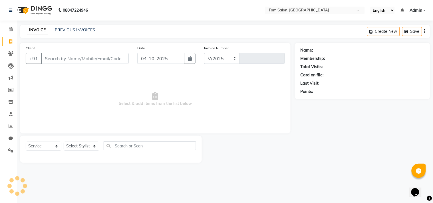
select select "9137"
type input "0001"
click at [7, 31] on span at bounding box center [11, 29] width 10 height 7
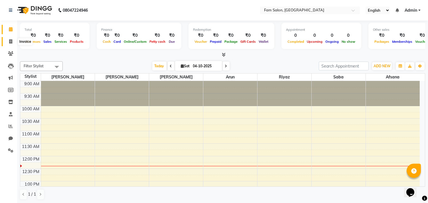
click at [7, 42] on span at bounding box center [11, 42] width 10 height 7
select select "service"
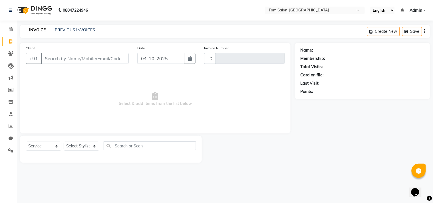
type input "0001"
select select "9137"
click at [12, 52] on icon at bounding box center [10, 53] width 5 height 4
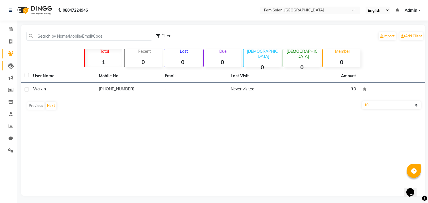
click at [8, 70] on link "Leads" at bounding box center [9, 65] width 14 height 9
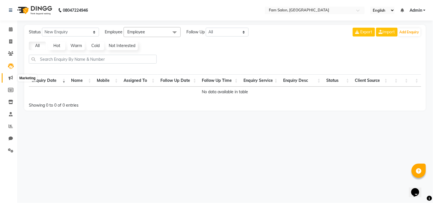
click at [9, 78] on icon at bounding box center [11, 78] width 4 height 4
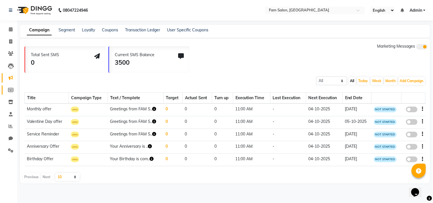
click at [11, 94] on link "Members" at bounding box center [9, 90] width 14 height 9
select select
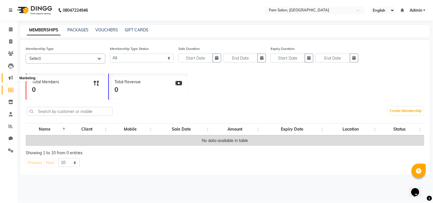
click at [9, 78] on icon at bounding box center [11, 78] width 4 height 4
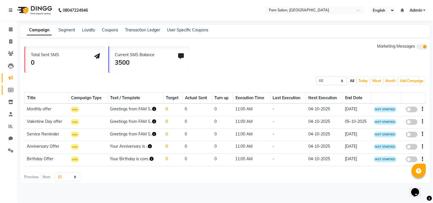
click at [9, 86] on link "Members" at bounding box center [9, 90] width 14 height 9
select select
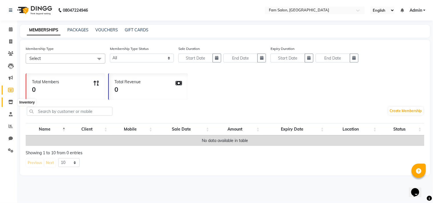
click at [10, 101] on icon at bounding box center [10, 102] width 5 height 4
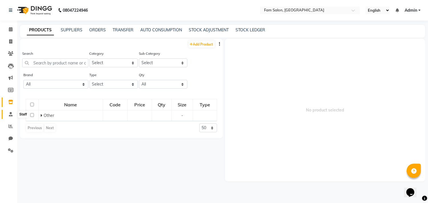
click at [11, 114] on icon at bounding box center [11, 114] width 4 height 4
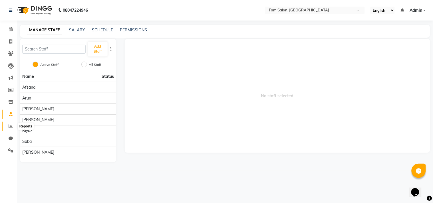
click at [9, 127] on icon at bounding box center [11, 126] width 4 height 4
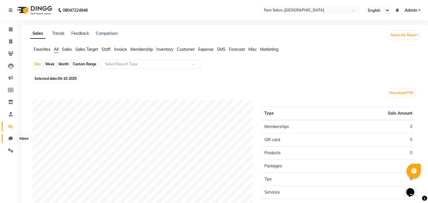
click at [12, 136] on icon at bounding box center [11, 138] width 4 height 4
select select "100"
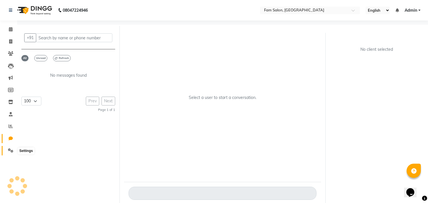
click at [7, 154] on span at bounding box center [11, 151] width 10 height 7
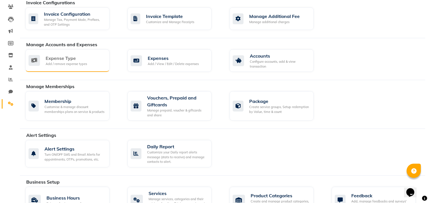
scroll to position [49, 0]
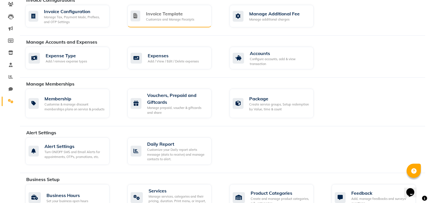
click at [161, 15] on div "Invoice Template" at bounding box center [170, 13] width 48 height 7
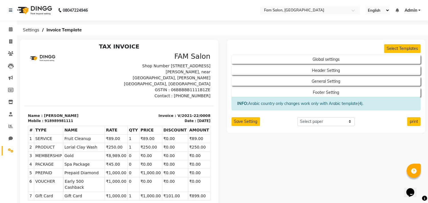
scroll to position [4, 0]
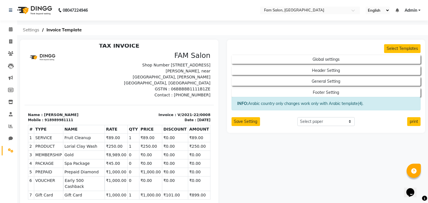
click at [37, 29] on span "Settings" at bounding box center [31, 30] width 22 height 10
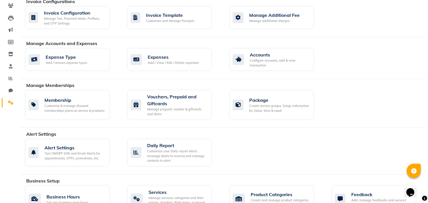
scroll to position [49, 0]
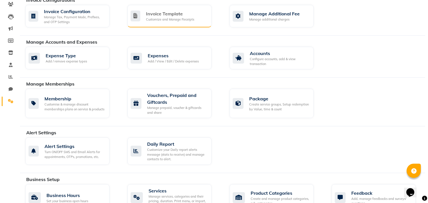
click at [153, 12] on div "Invoice Template" at bounding box center [170, 13] width 48 height 7
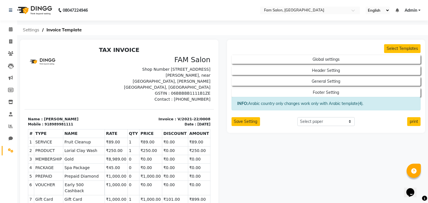
click at [33, 30] on span "Settings" at bounding box center [31, 30] width 22 height 10
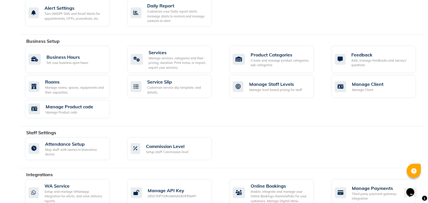
scroll to position [190, 0]
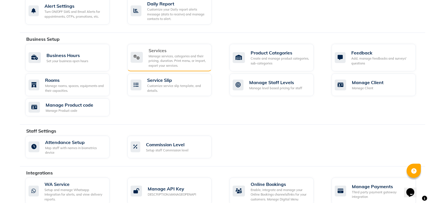
click at [134, 67] on div "Services Manage services, categories and their pricing, duration. Print menu, o…" at bounding box center [169, 57] width 76 height 21
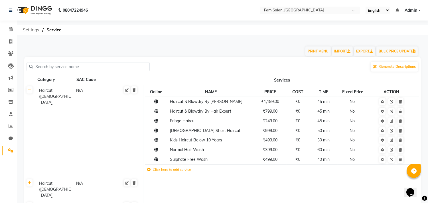
click at [26, 28] on span "Settings" at bounding box center [31, 30] width 22 height 10
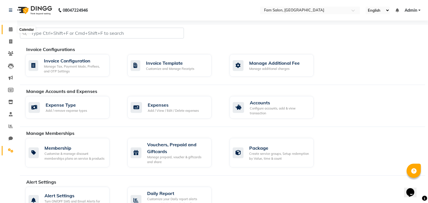
click at [10, 29] on icon at bounding box center [11, 29] width 4 height 4
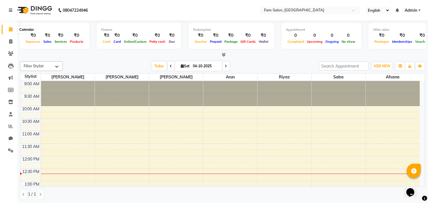
click at [9, 28] on icon at bounding box center [11, 29] width 4 height 4
click at [8, 41] on span at bounding box center [11, 42] width 10 height 7
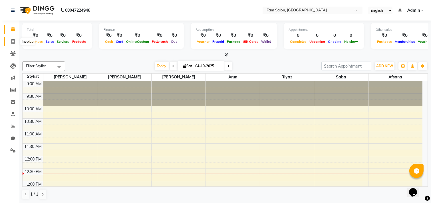
select select "service"
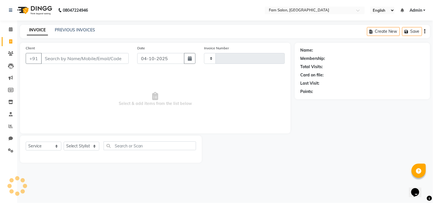
type input "0001"
select select "9137"
click at [11, 55] on icon at bounding box center [10, 53] width 5 height 4
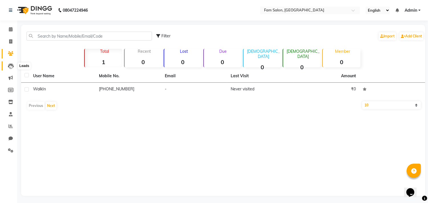
click at [9, 69] on icon at bounding box center [11, 66] width 6 height 6
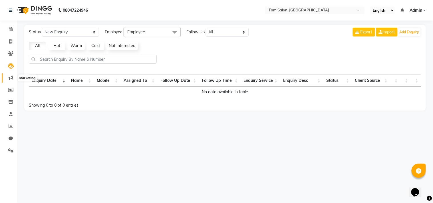
click at [10, 78] on icon at bounding box center [11, 78] width 4 height 4
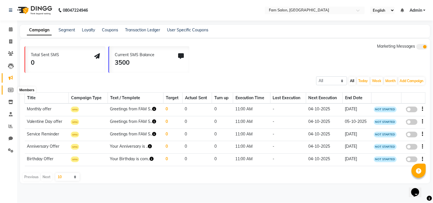
click at [9, 92] on span at bounding box center [11, 90] width 10 height 7
select select
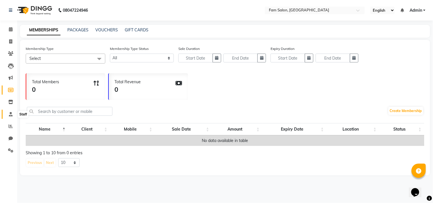
click at [10, 114] on icon at bounding box center [11, 114] width 4 height 4
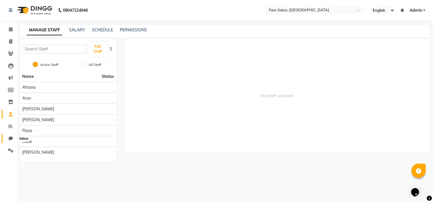
click at [9, 136] on icon at bounding box center [11, 138] width 4 height 4
select select "100"
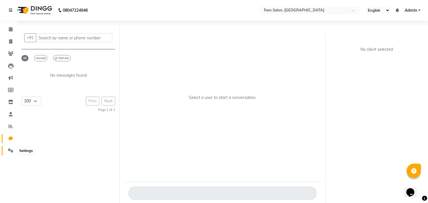
click at [9, 149] on icon at bounding box center [10, 150] width 5 height 4
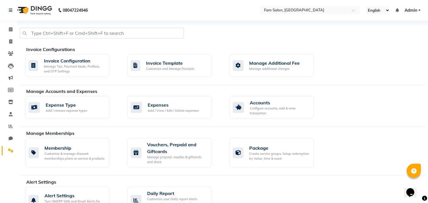
click at [405, 10] on ul "English ENGLISH Español العربية मराठी हिंदी ગુજરાતી தமிழ் 中文 Notifications noth…" at bounding box center [393, 11] width 61 height 8
click at [413, 9] on span "Admin" at bounding box center [411, 10] width 13 height 6
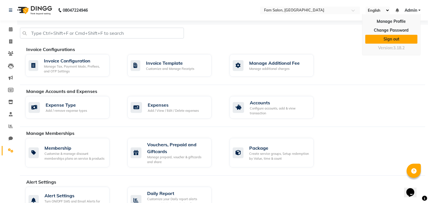
click at [393, 38] on link "Sign out" at bounding box center [392, 39] width 52 height 9
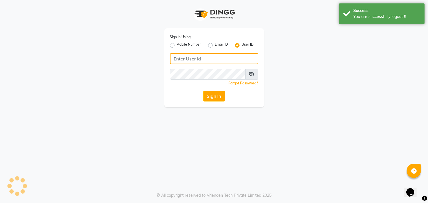
type input "9850087900"
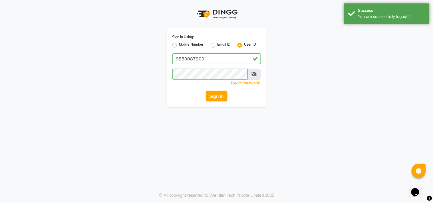
click at [179, 45] on label "Mobile Number" at bounding box center [191, 45] width 25 height 7
click at [179, 45] on input "Mobile Number" at bounding box center [181, 44] width 4 height 4
radio input "true"
radio input "false"
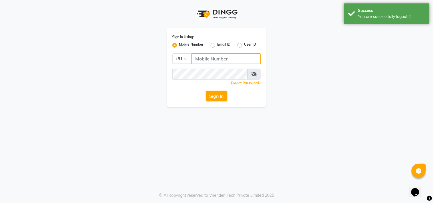
click at [206, 60] on input "Username" at bounding box center [225, 58] width 69 height 11
type input "9850087900"
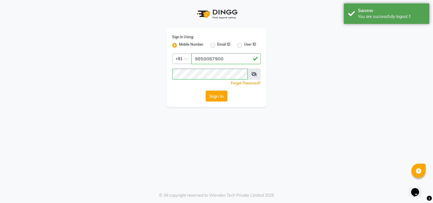
click at [217, 96] on button "Sign In" at bounding box center [217, 96] width 22 height 11
